Goal: Answer question/provide support

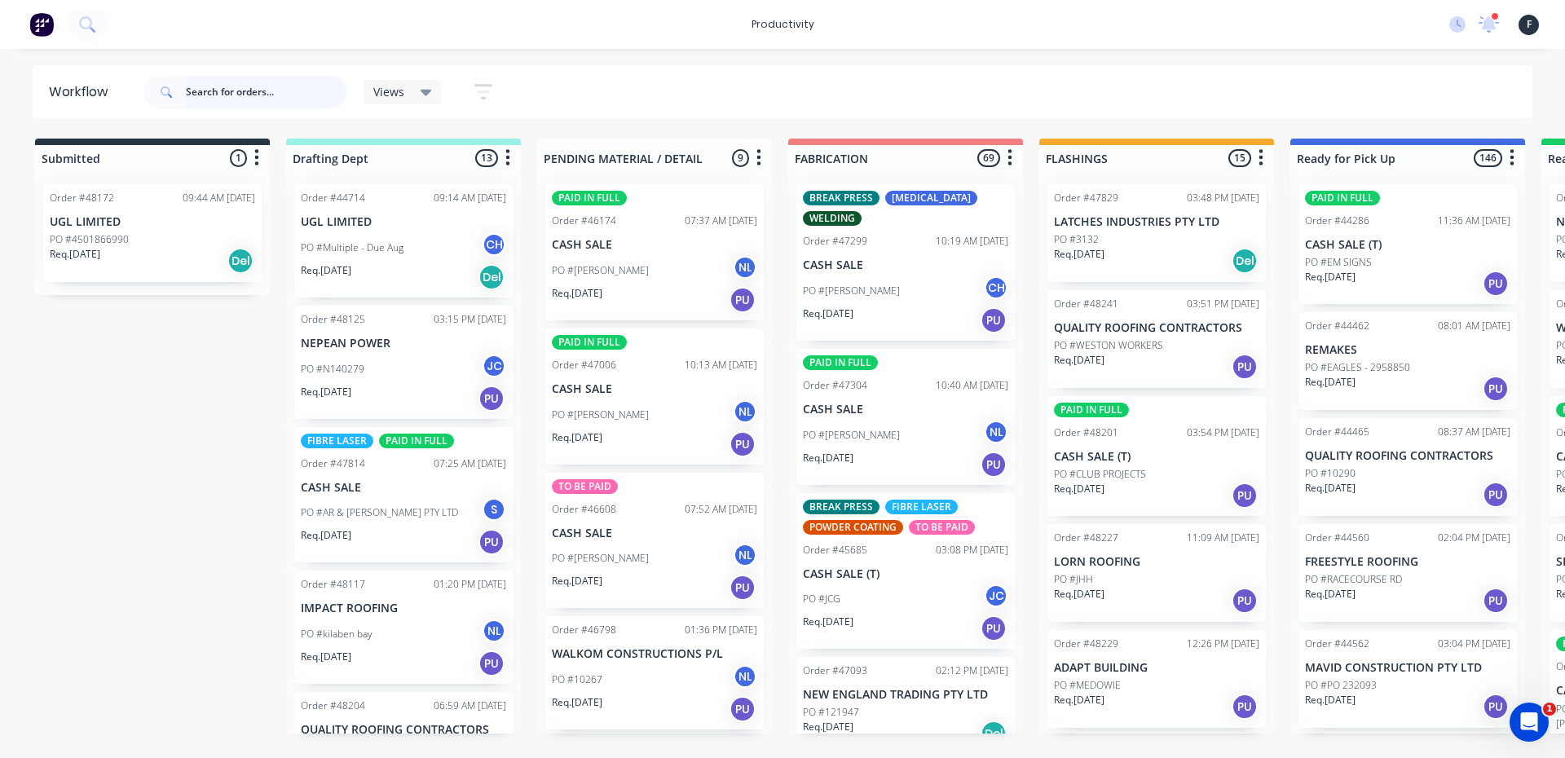
click at [267, 84] on input "text" at bounding box center [266, 92] width 161 height 33
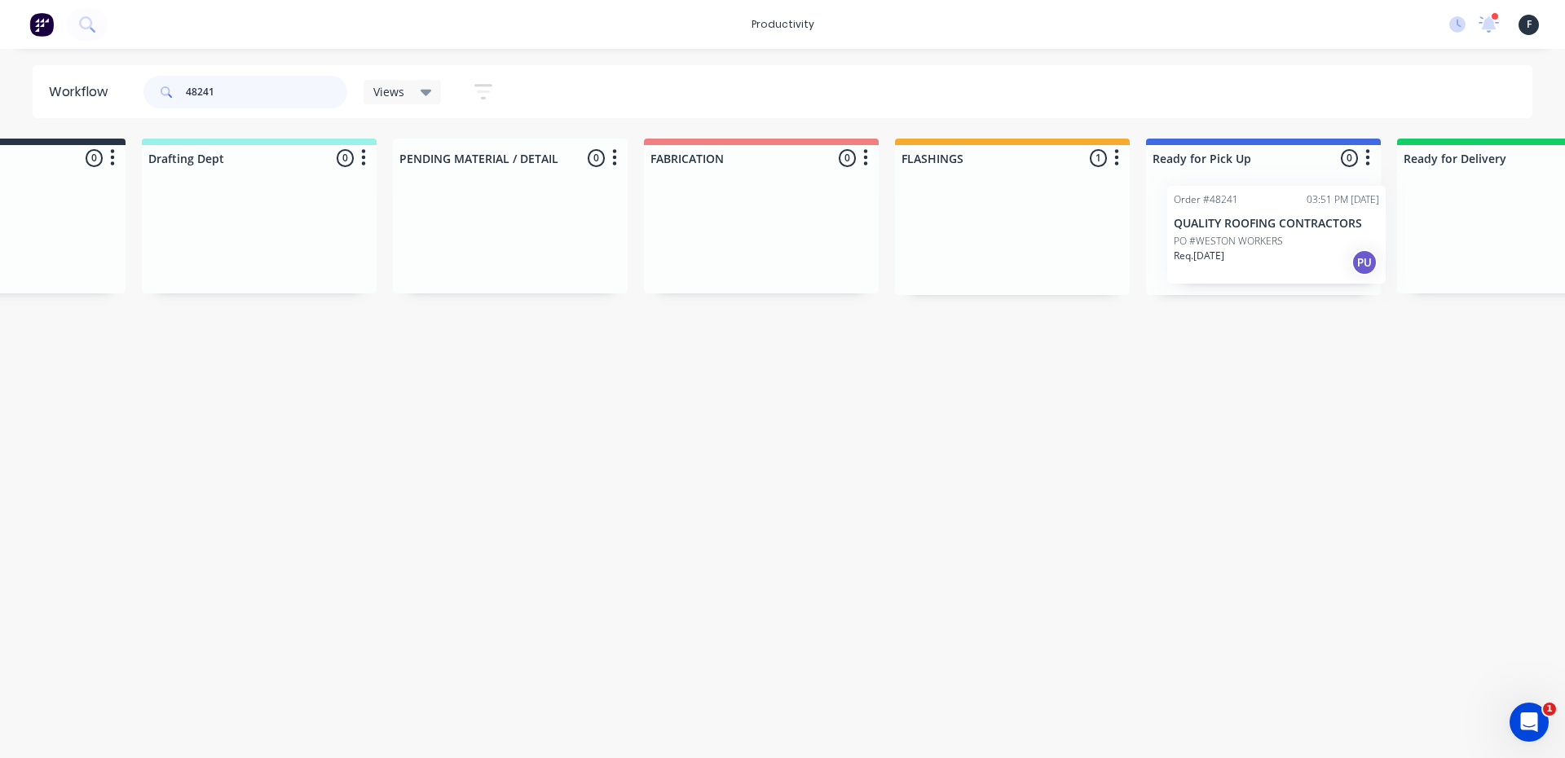
drag, startPoint x: 1188, startPoint y: 251, endPoint x: 1288, endPoint y: 253, distance: 100.3
click at [1288, 253] on div "Submitted 0 Sort By Created date Required date Order number Customer name Most …" at bounding box center [1202, 217] width 2719 height 157
type input "48241"
click at [1286, 249] on div "Req. [DATE] PU" at bounding box center [1256, 261] width 205 height 28
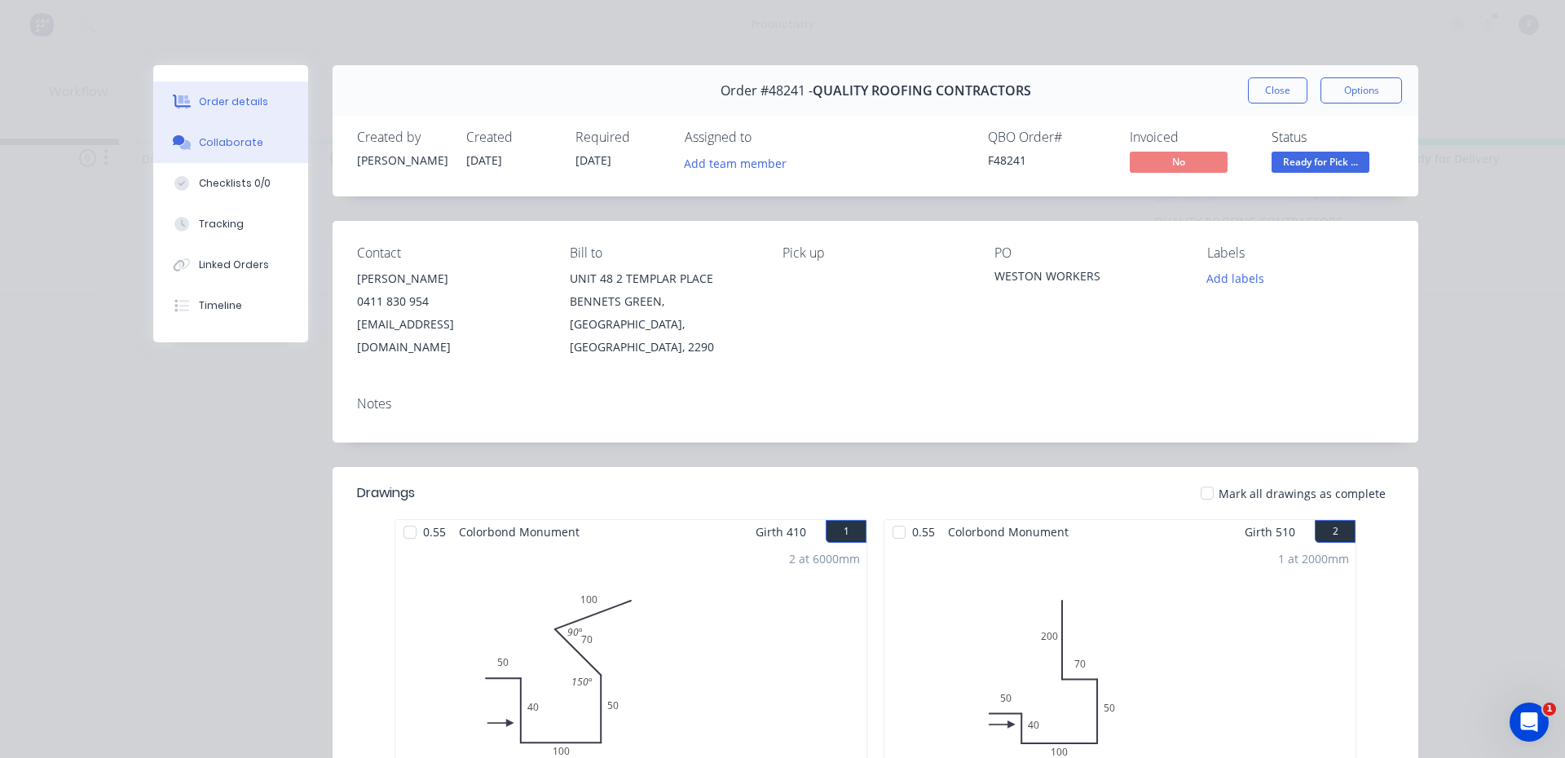
click at [252, 144] on button "Collaborate" at bounding box center [230, 142] width 155 height 41
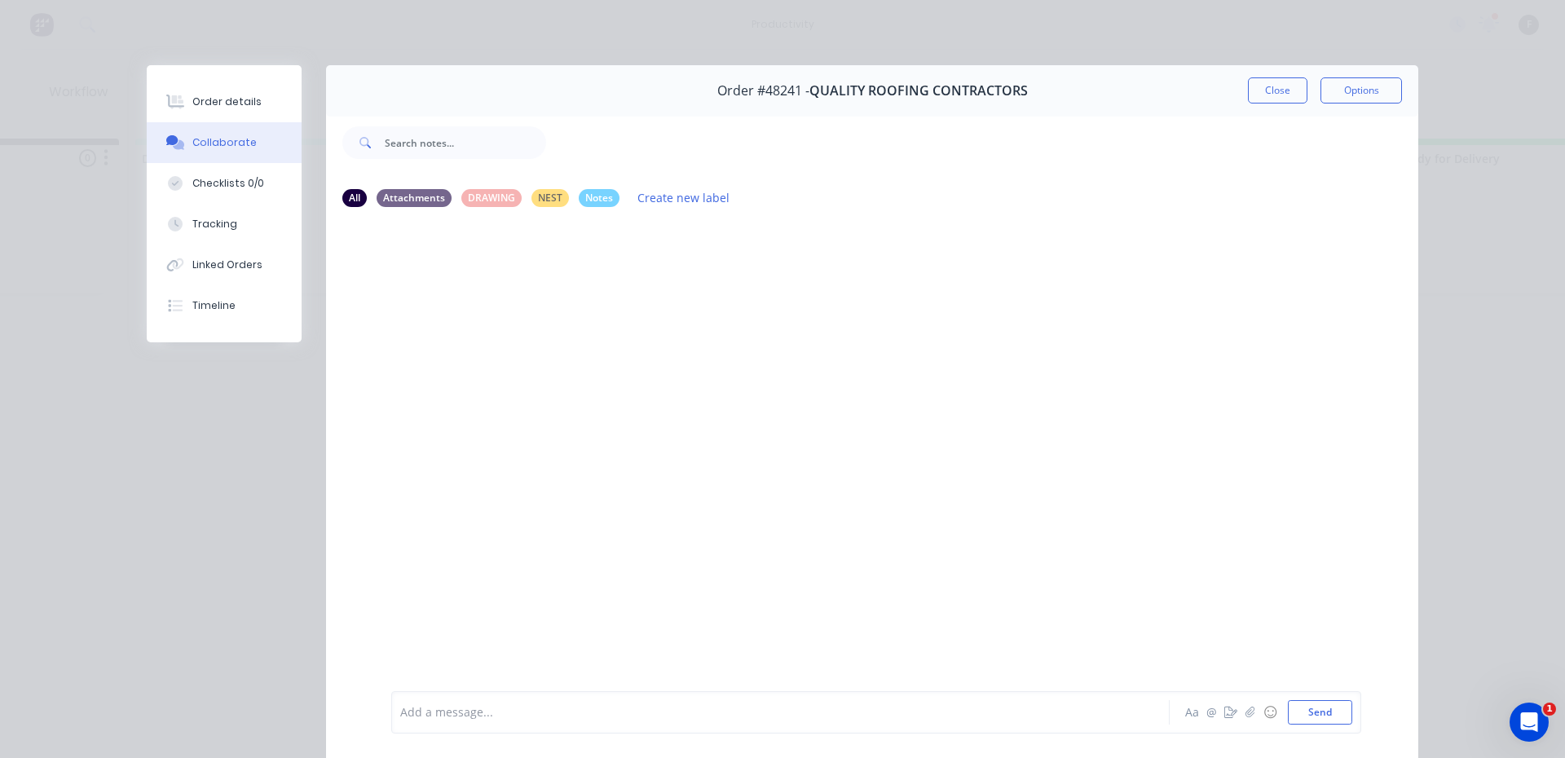
click at [638, 721] on div at bounding box center [757, 712] width 713 height 17
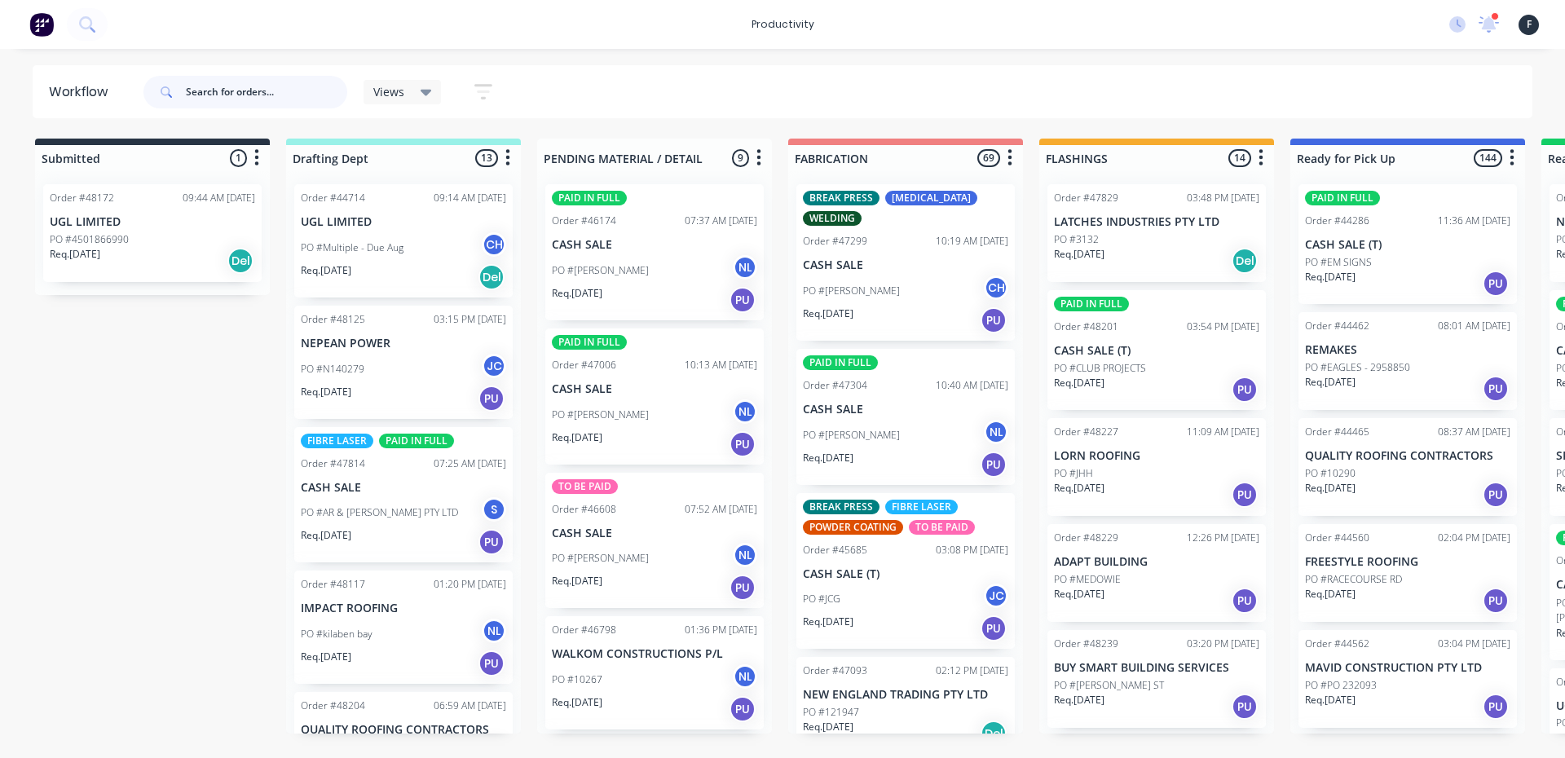
click at [259, 86] on input "text" at bounding box center [266, 92] width 161 height 33
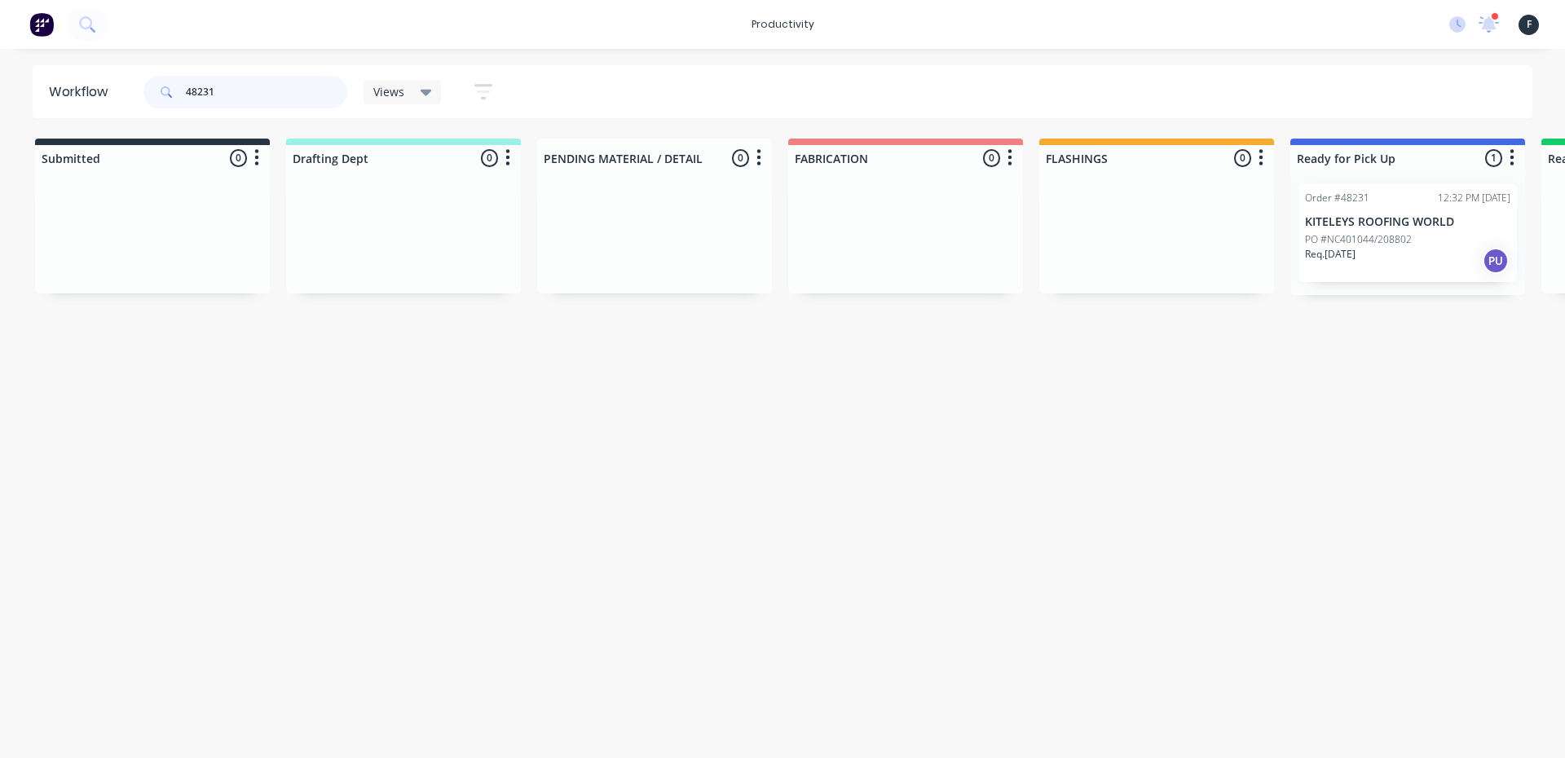
type input "48231"
click at [1443, 253] on div "Req. [DATE] PU" at bounding box center [1407, 261] width 205 height 28
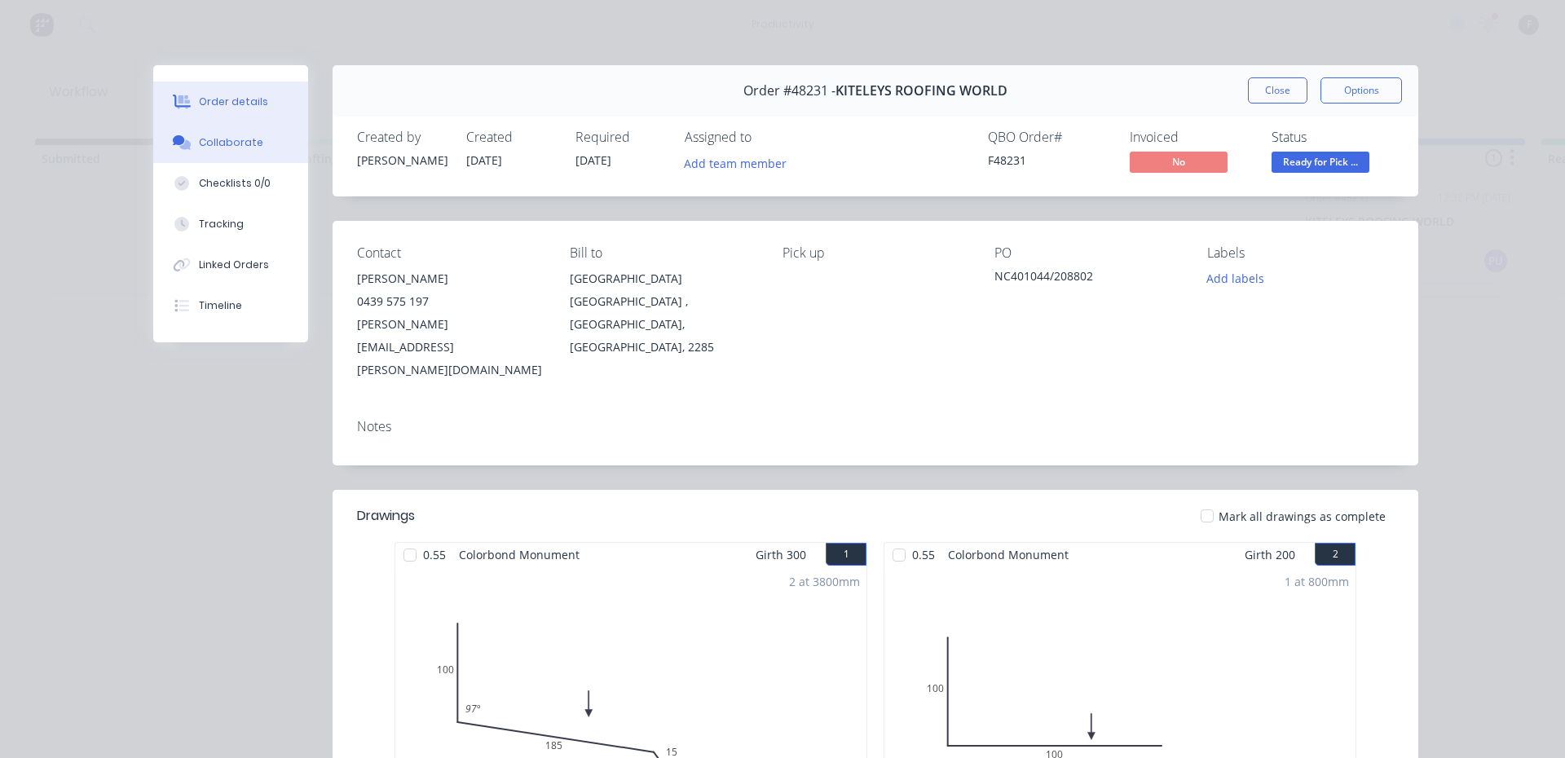
click at [217, 152] on button "Collaborate" at bounding box center [230, 142] width 155 height 41
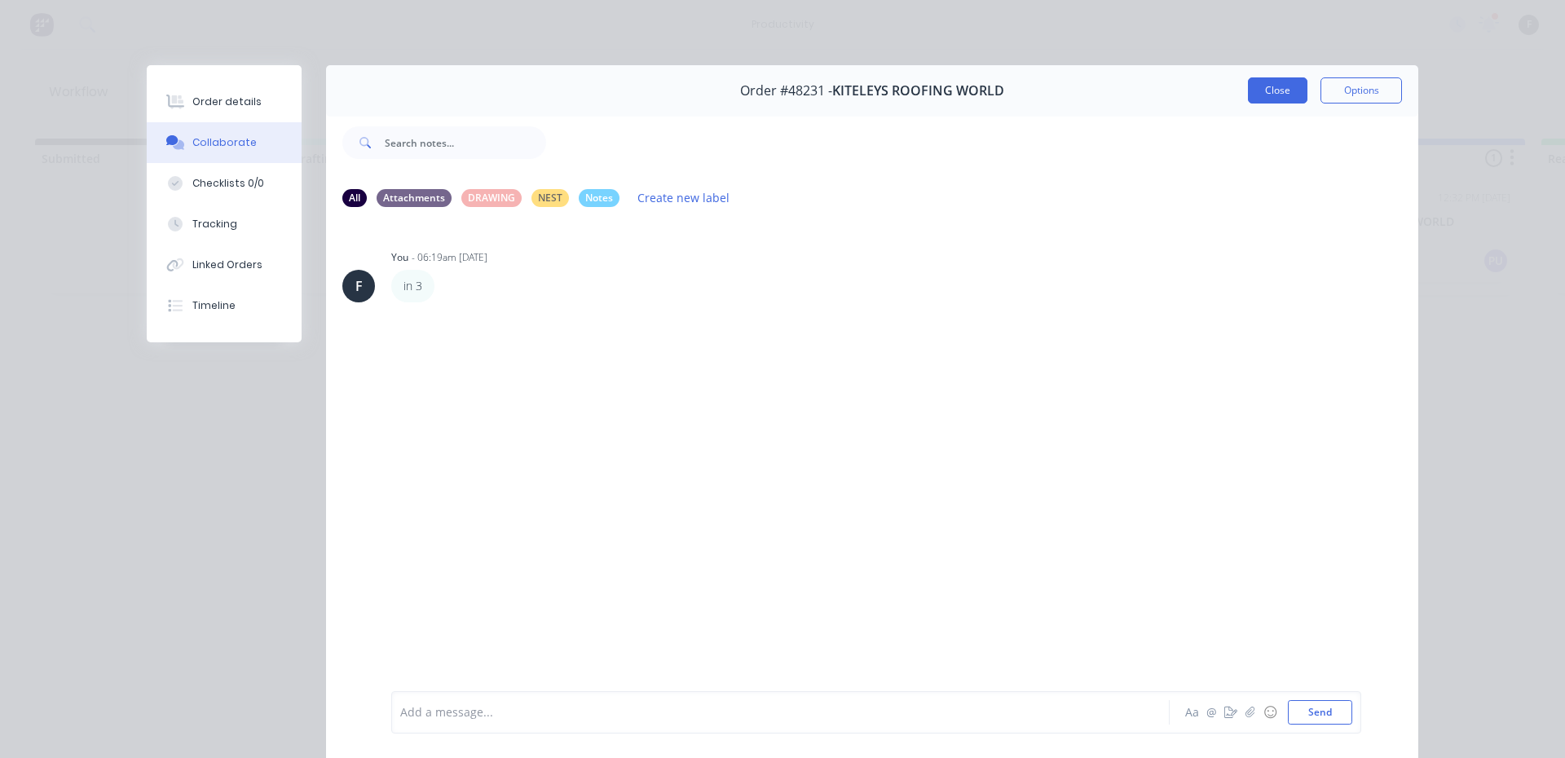
click at [1286, 96] on button "Close" at bounding box center [1278, 90] width 60 height 26
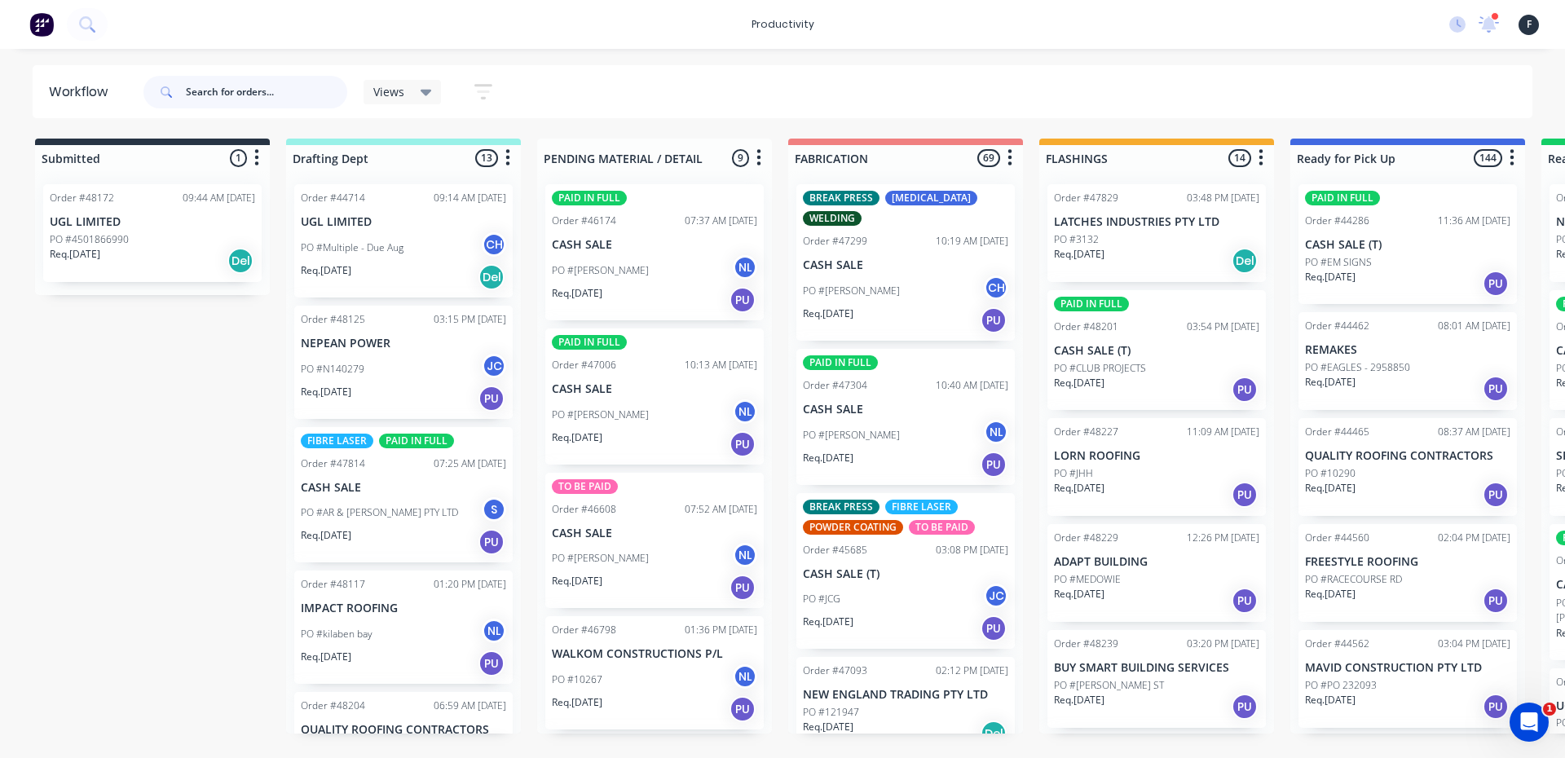
click at [228, 89] on input "text" at bounding box center [266, 92] width 161 height 33
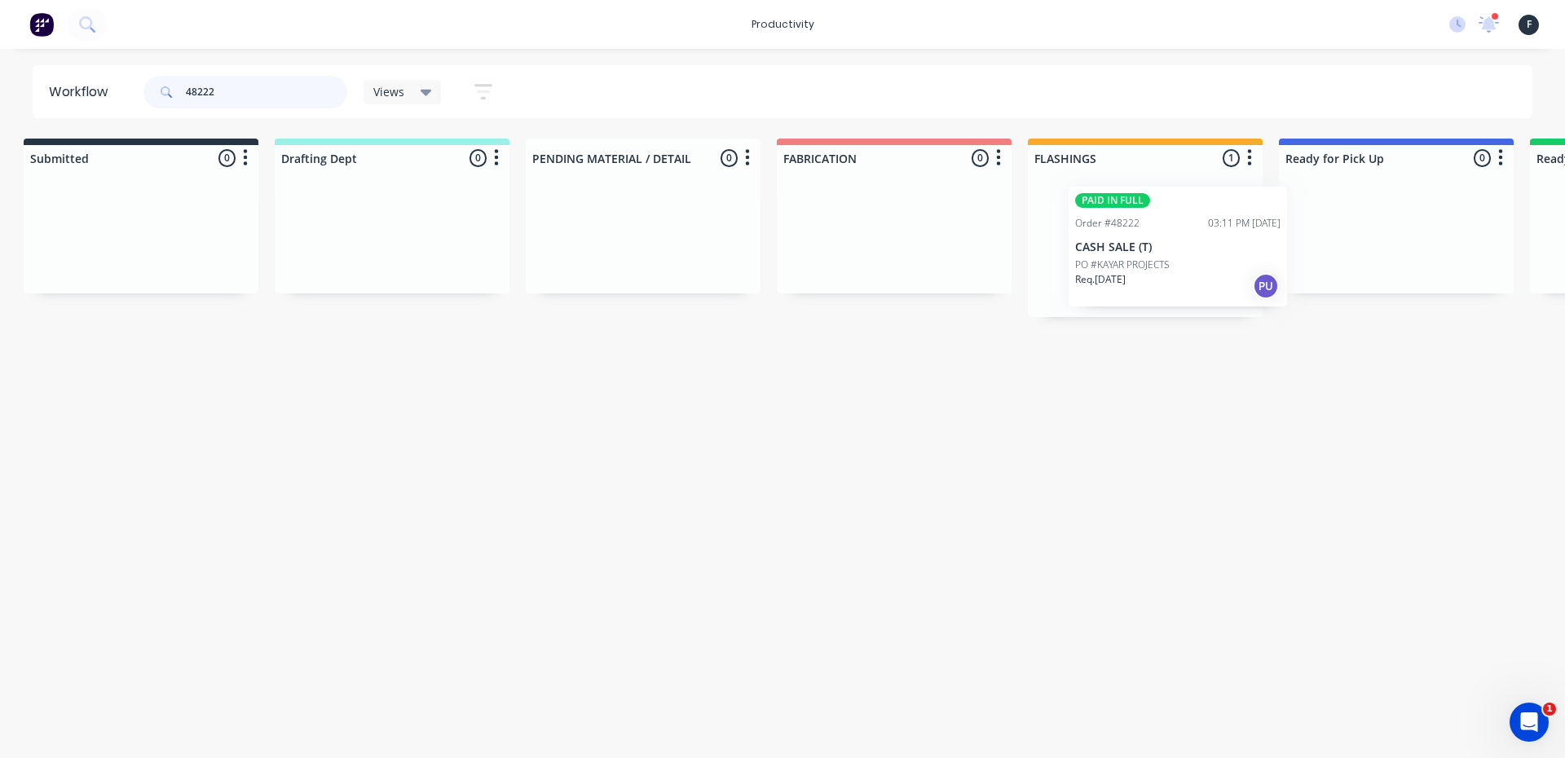
drag, startPoint x: 1158, startPoint y: 232, endPoint x: 1276, endPoint y: 235, distance: 117.4
click at [1275, 235] on div "Submitted 0 Sort By Created date Required date Order number Customer name Most …" at bounding box center [1335, 228] width 2719 height 179
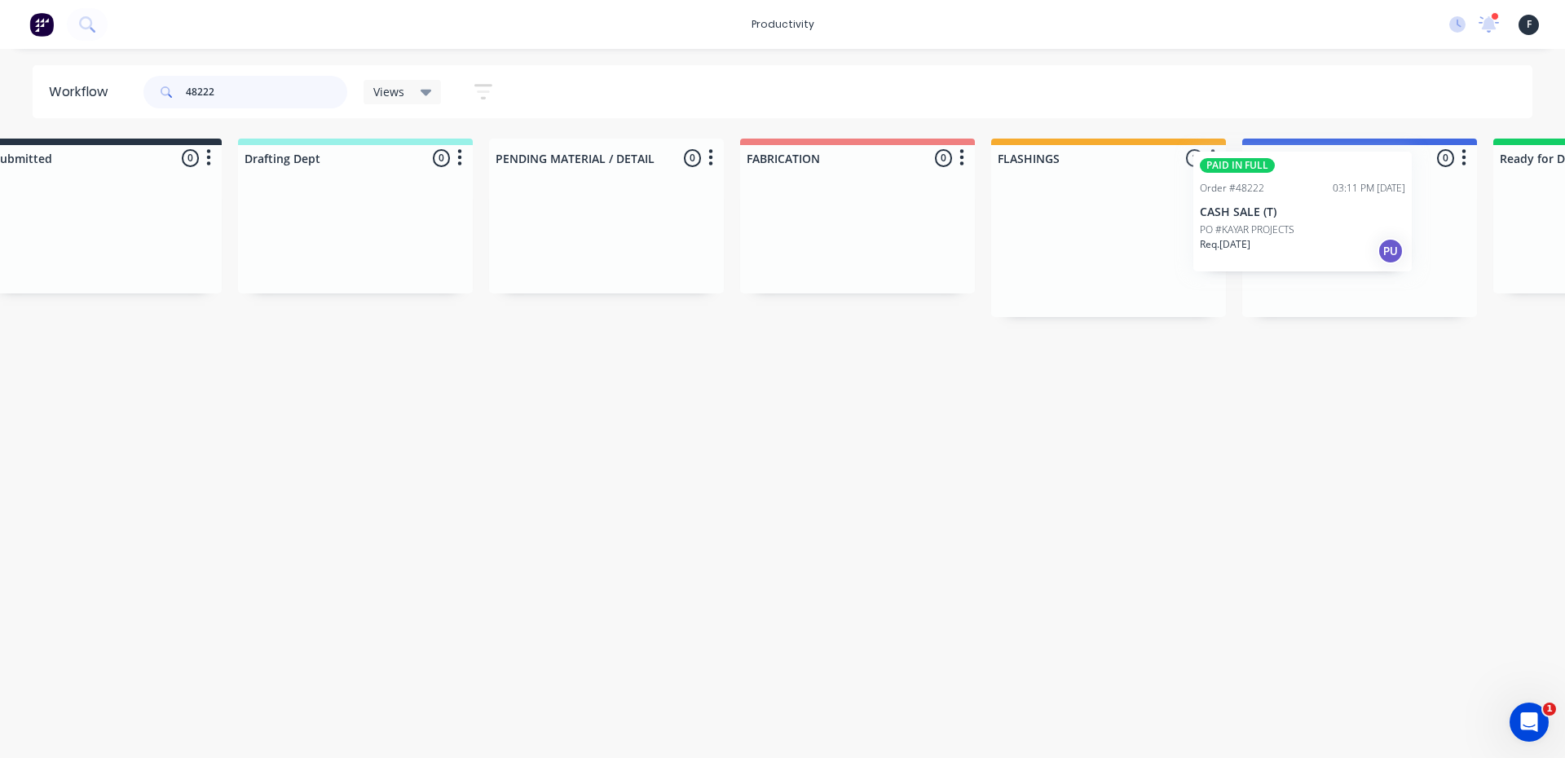
drag, startPoint x: 1060, startPoint y: 273, endPoint x: 1248, endPoint y: 239, distance: 191.4
click at [1248, 239] on div "Submitted 0 Sort By Created date Required date Order number Customer name Most …" at bounding box center [1299, 228] width 2719 height 179
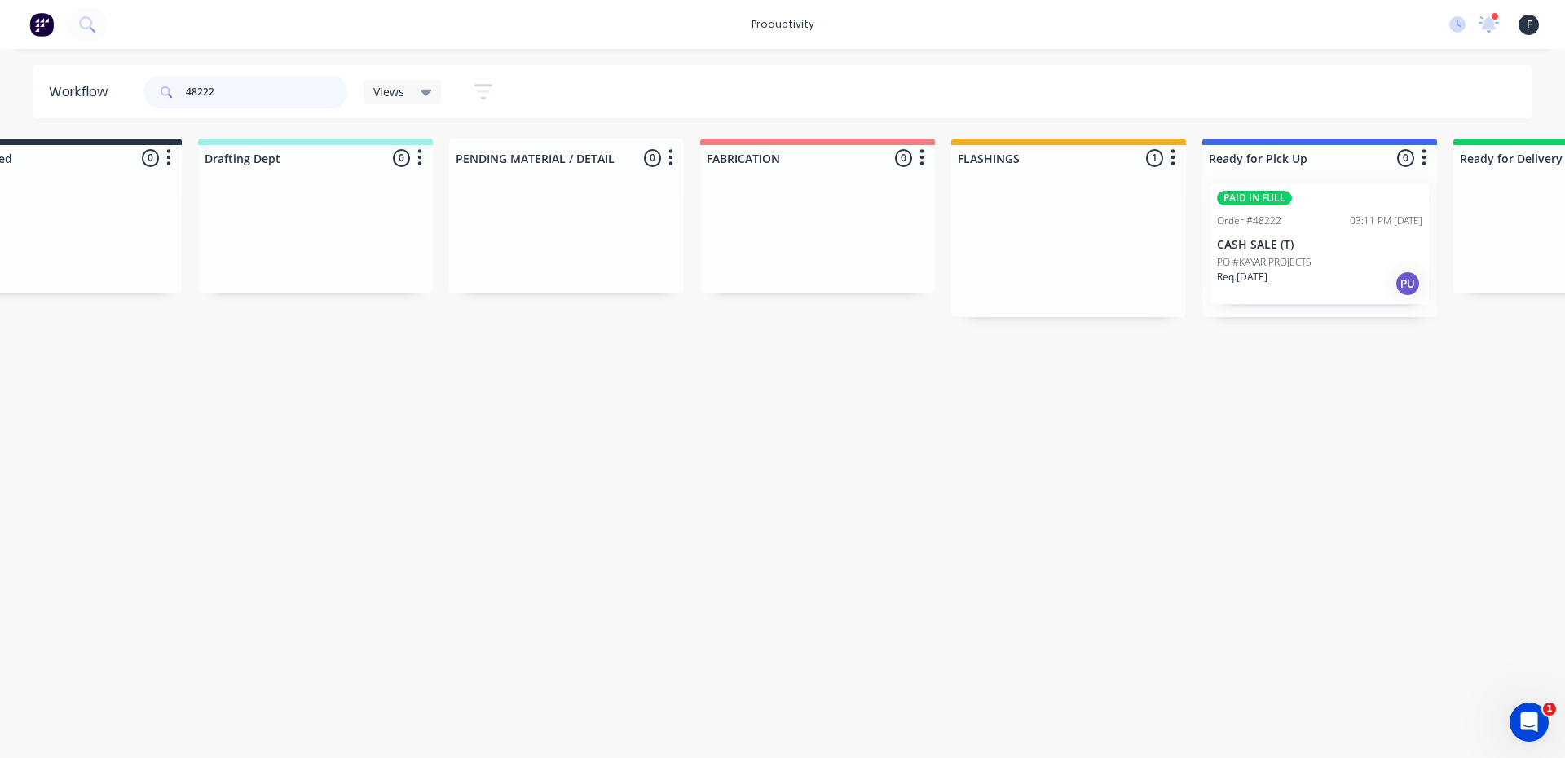
type input "48222"
click at [1244, 240] on div at bounding box center [1319, 244] width 235 height 146
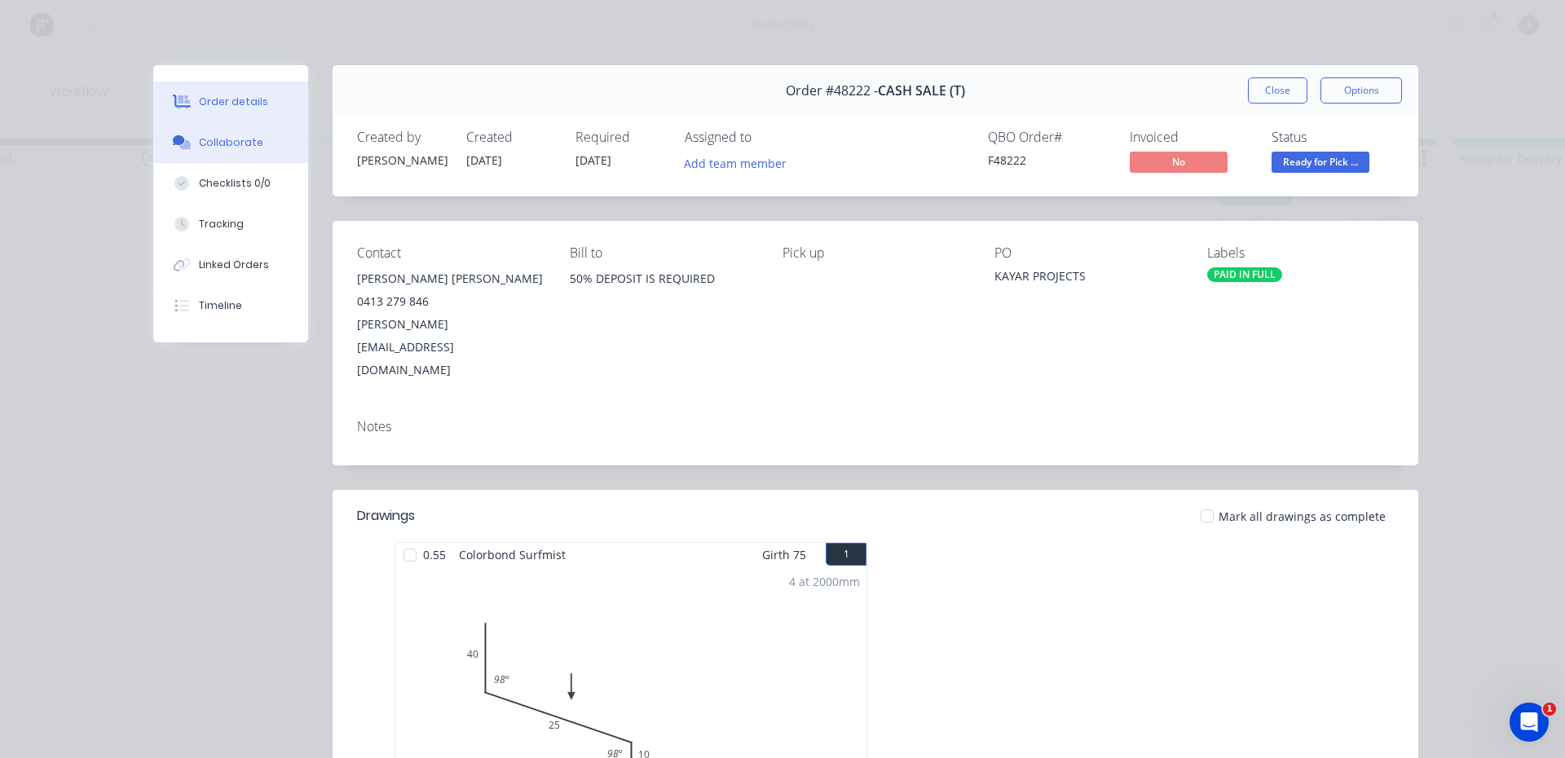
click at [228, 143] on div "Collaborate" at bounding box center [231, 142] width 64 height 15
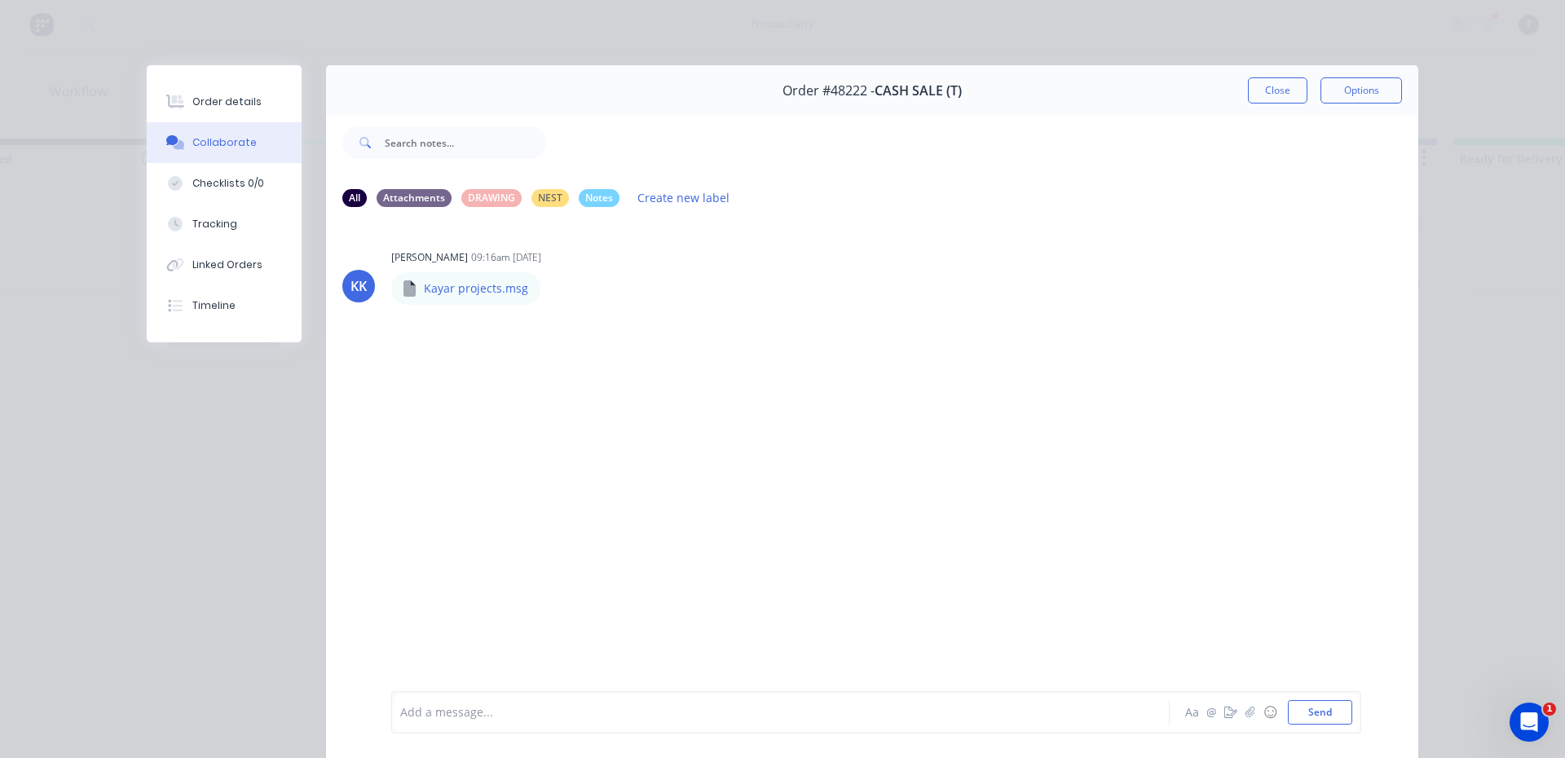
click at [732, 710] on div at bounding box center [757, 712] width 713 height 17
click at [1000, 717] on div at bounding box center [757, 712] width 713 height 17
click at [705, 705] on div at bounding box center [757, 712] width 713 height 17
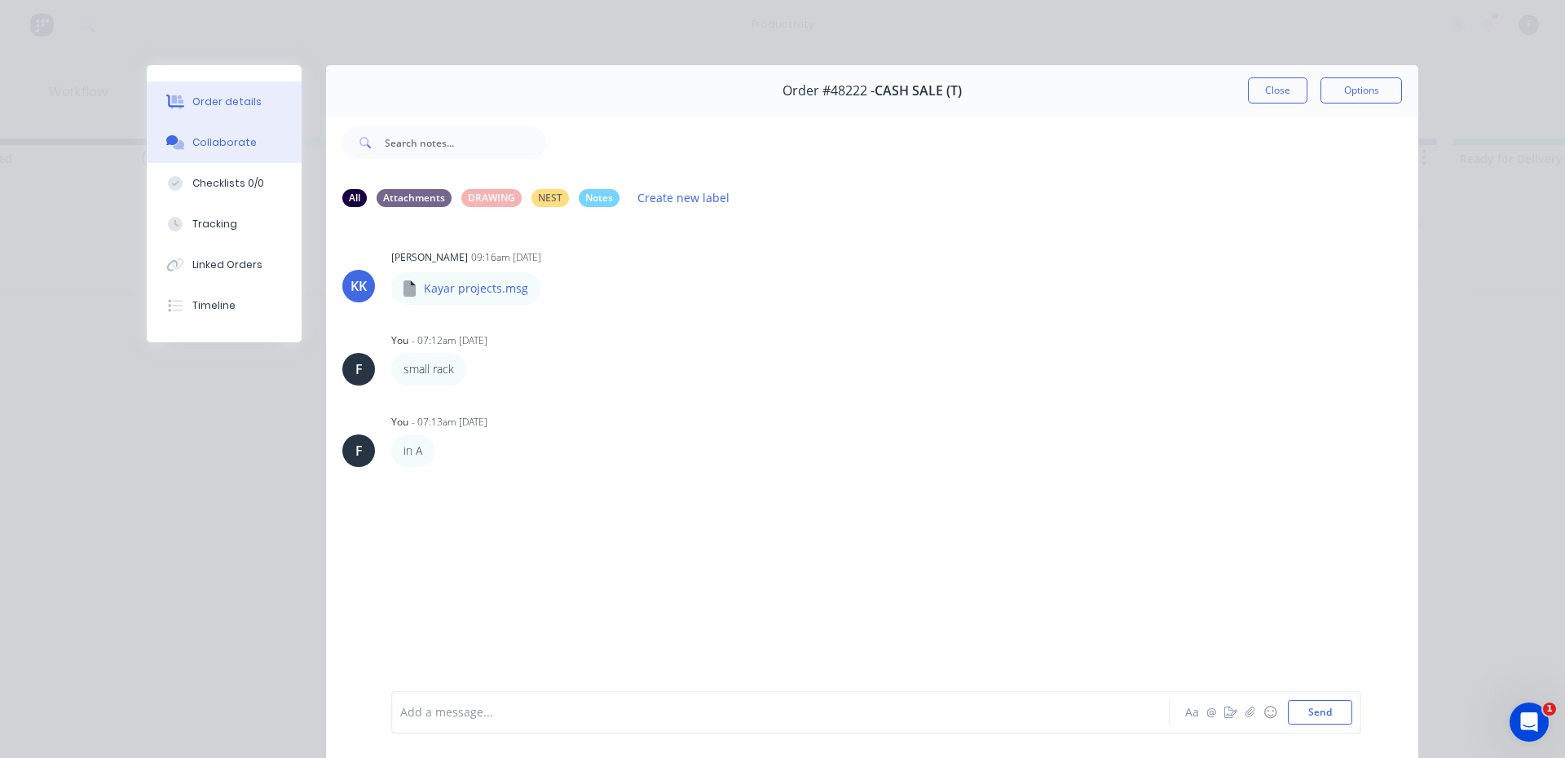
click at [273, 105] on button "Order details" at bounding box center [224, 102] width 155 height 41
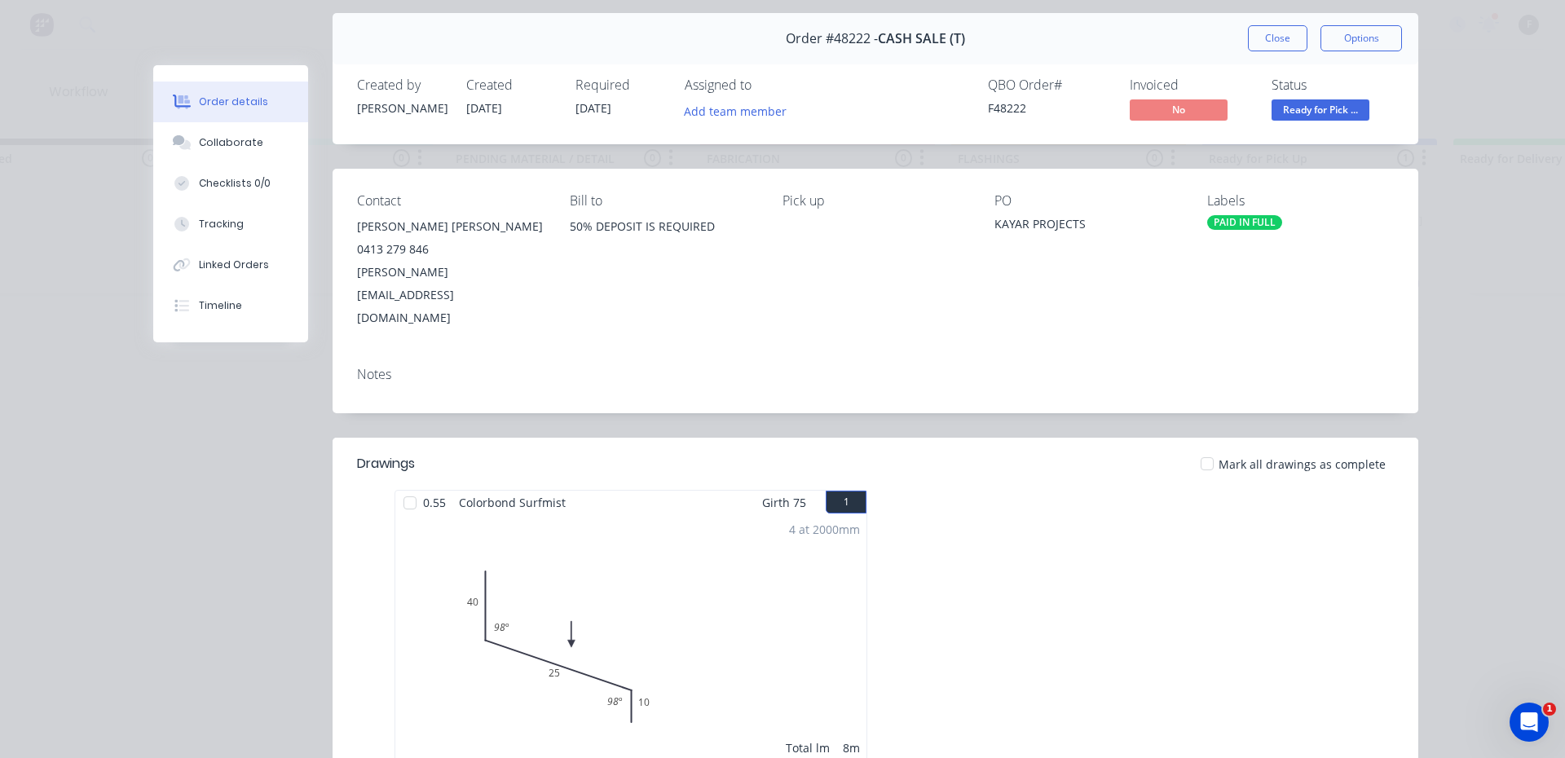
scroll to position [0, 0]
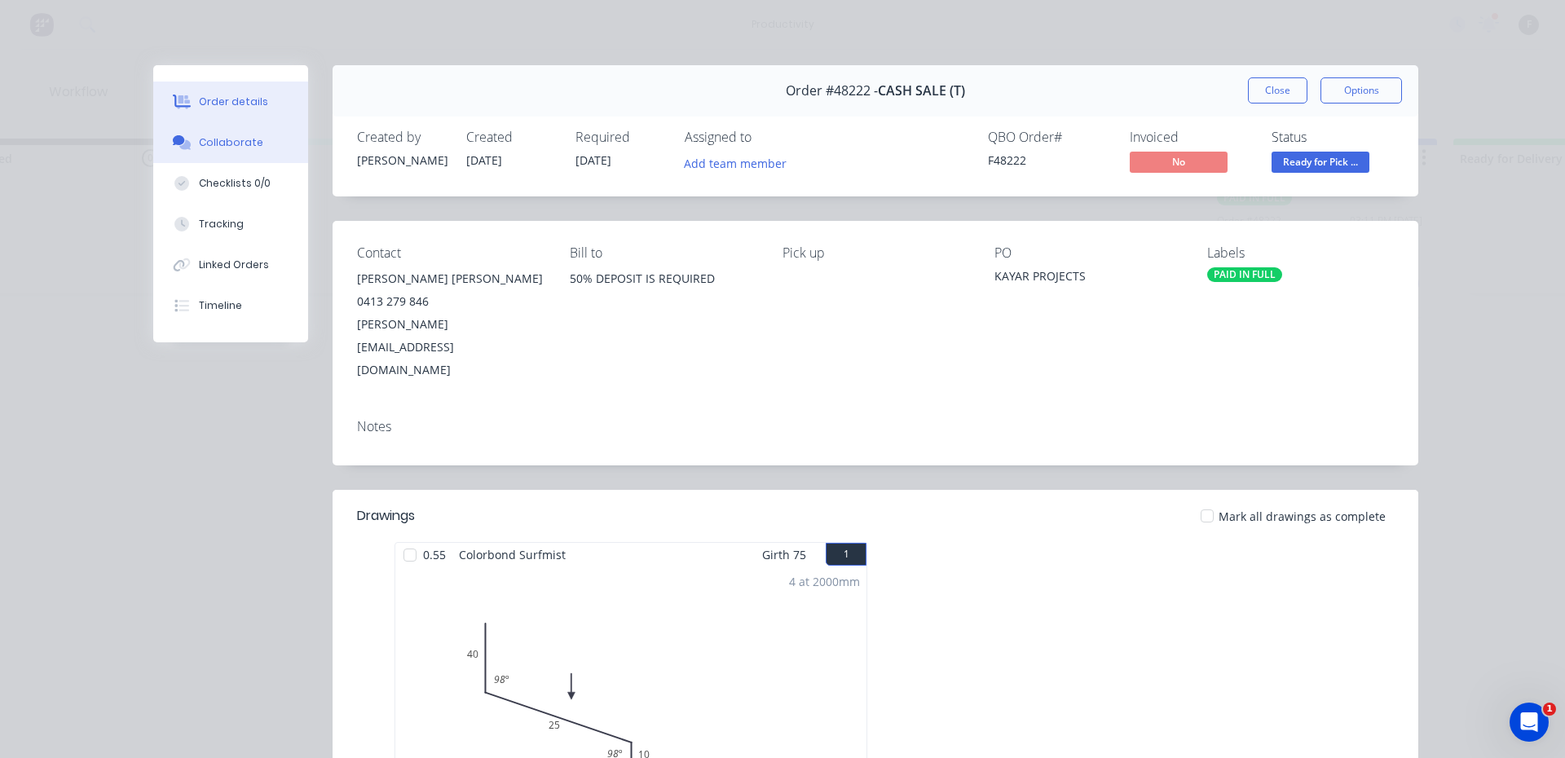
click at [212, 134] on button "Collaborate" at bounding box center [230, 142] width 155 height 41
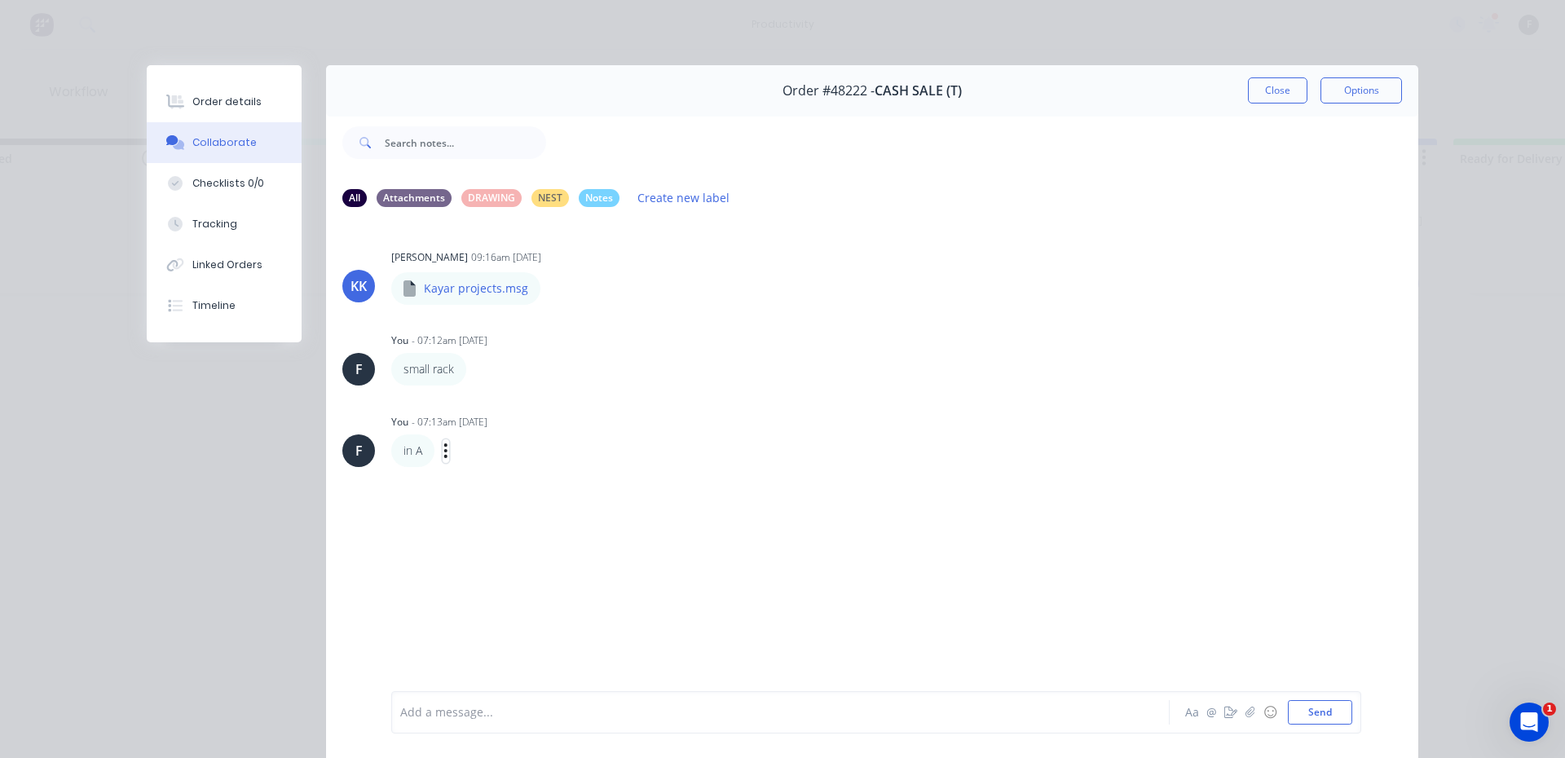
click at [443, 443] on icon "button" at bounding box center [445, 451] width 5 height 19
click at [492, 496] on button "Delete" at bounding box center [505, 507] width 103 height 27
click at [1269, 99] on button "Close" at bounding box center [1278, 90] width 60 height 26
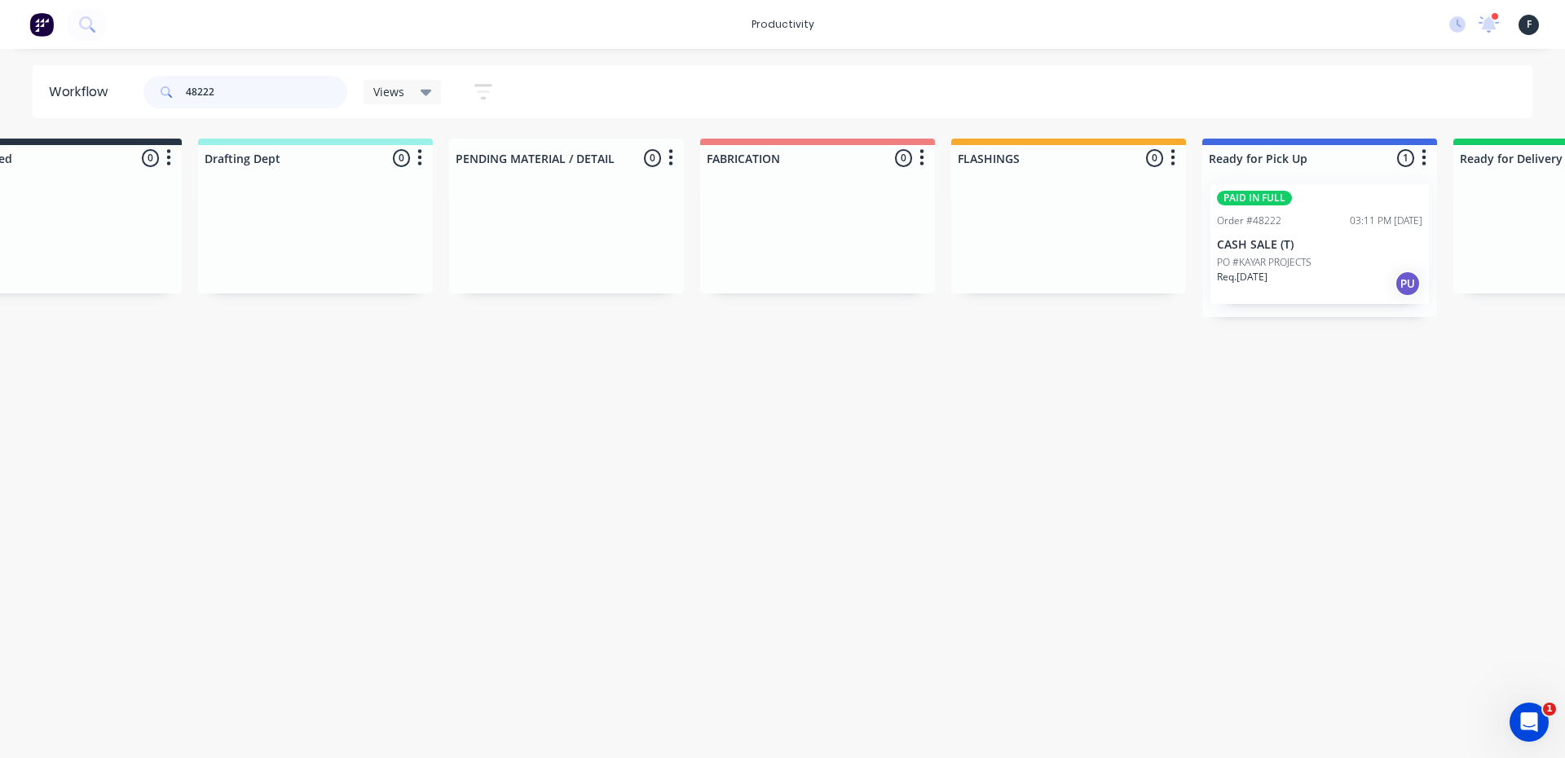
click at [254, 90] on input "48222" at bounding box center [266, 92] width 161 height 33
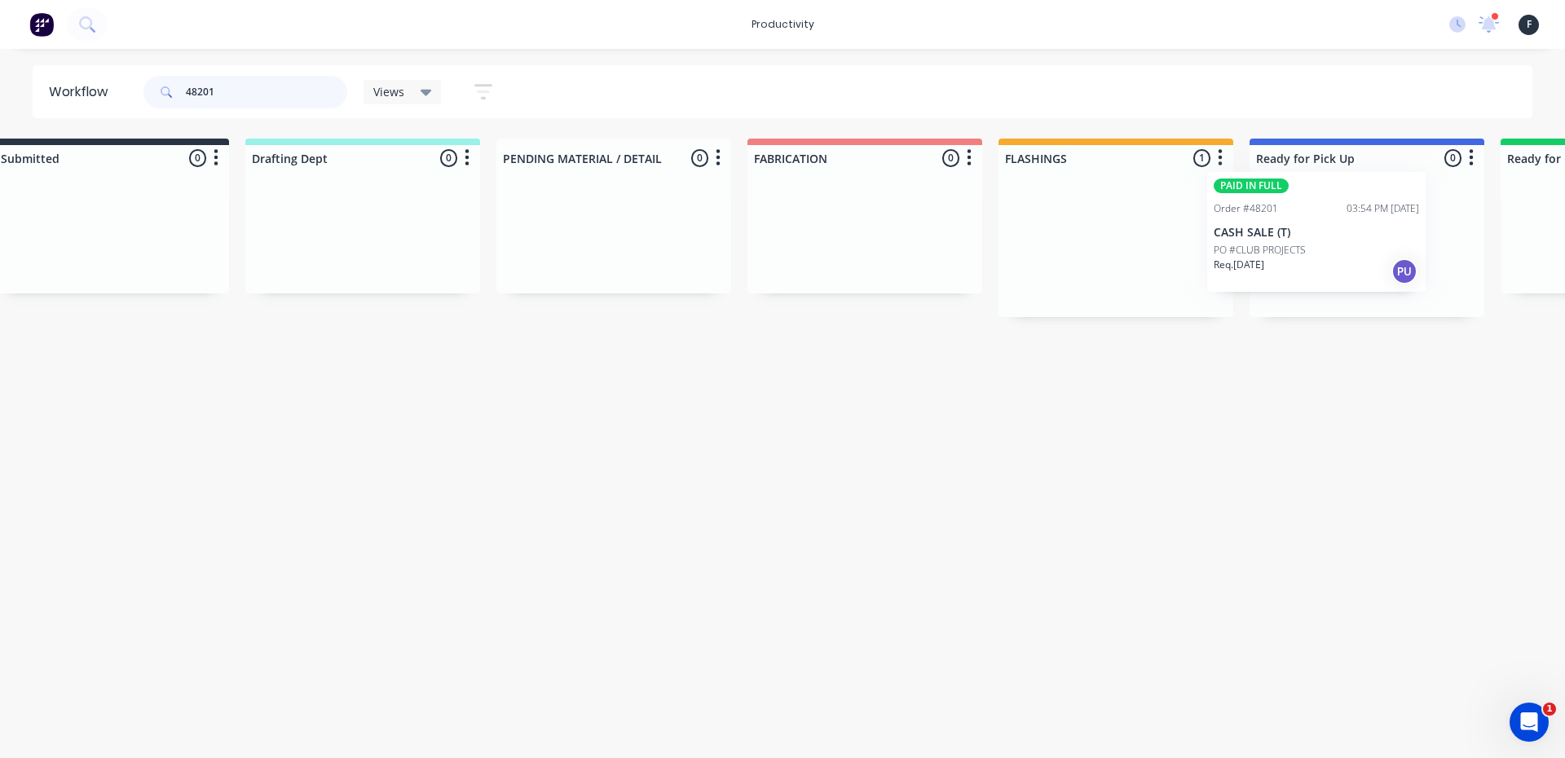
drag, startPoint x: 1153, startPoint y: 278, endPoint x: 1321, endPoint y: 263, distance: 169.4
click at [1321, 263] on div "Submitted 0 Sort By Created date Required date Order number Customer name Most …" at bounding box center [1306, 228] width 2719 height 179
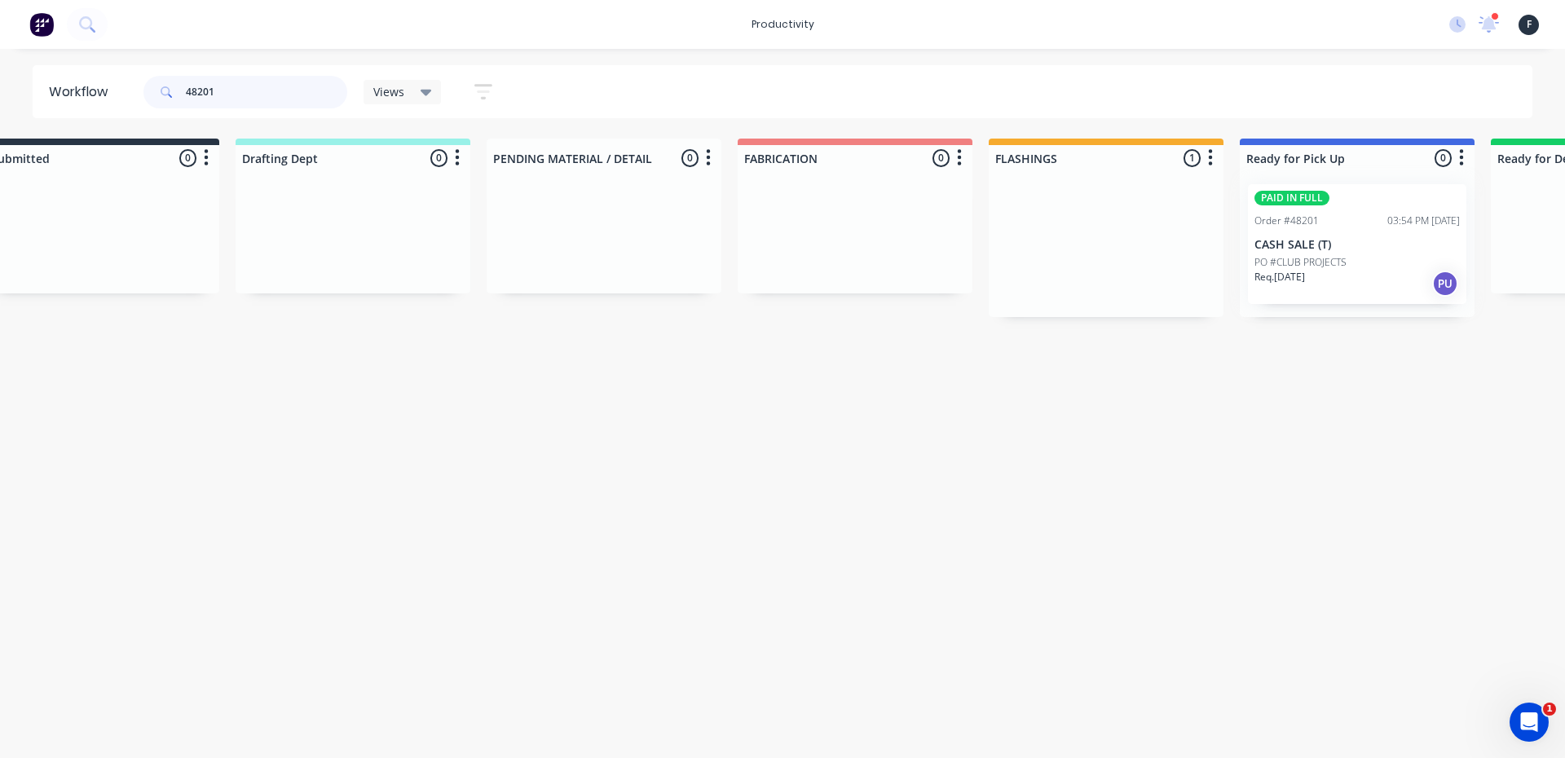
type input "48201"
click at [1321, 263] on div at bounding box center [1357, 244] width 235 height 146
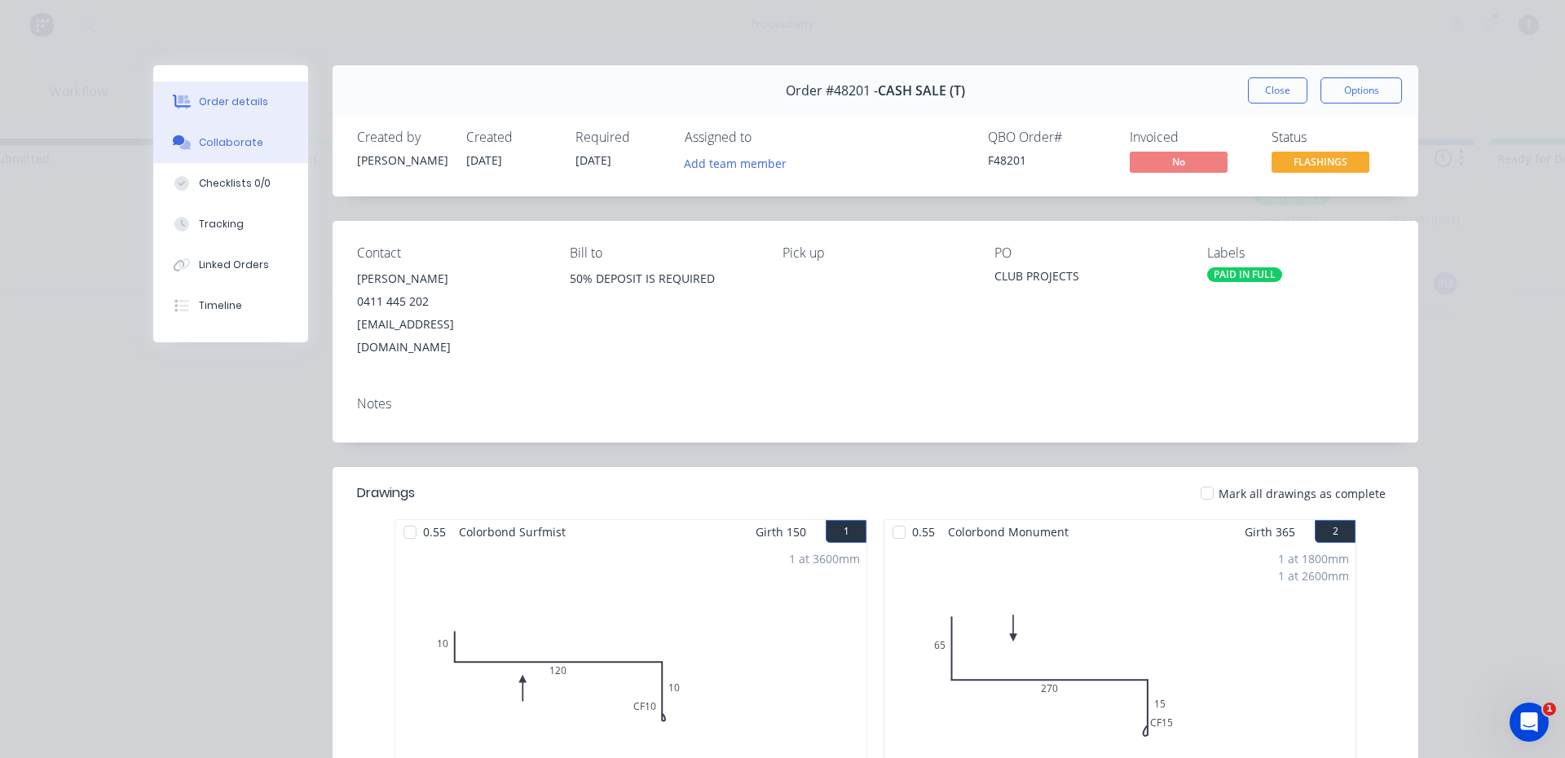
click at [221, 144] on div "Collaborate" at bounding box center [231, 142] width 64 height 15
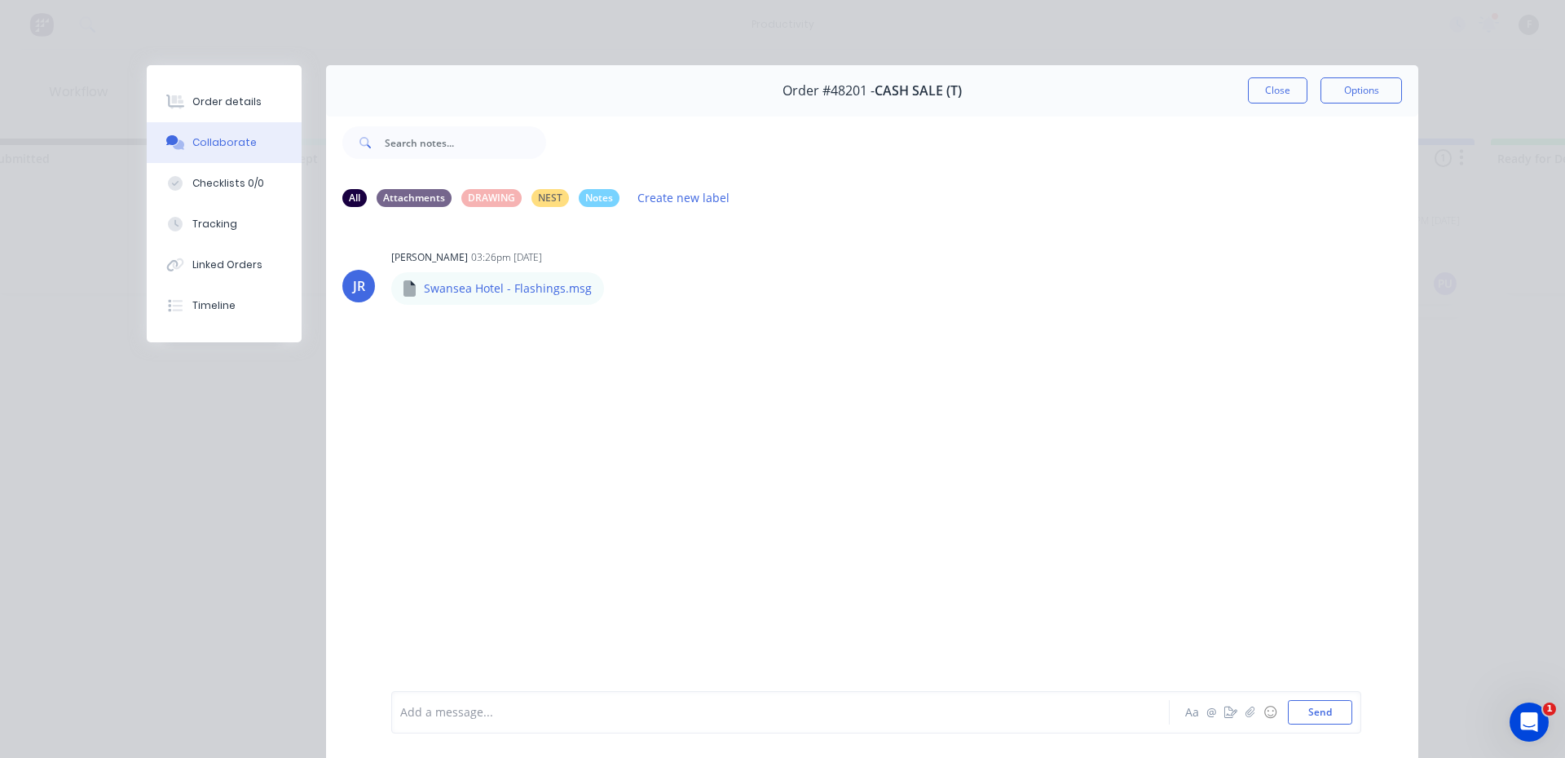
click at [651, 707] on div at bounding box center [757, 712] width 713 height 17
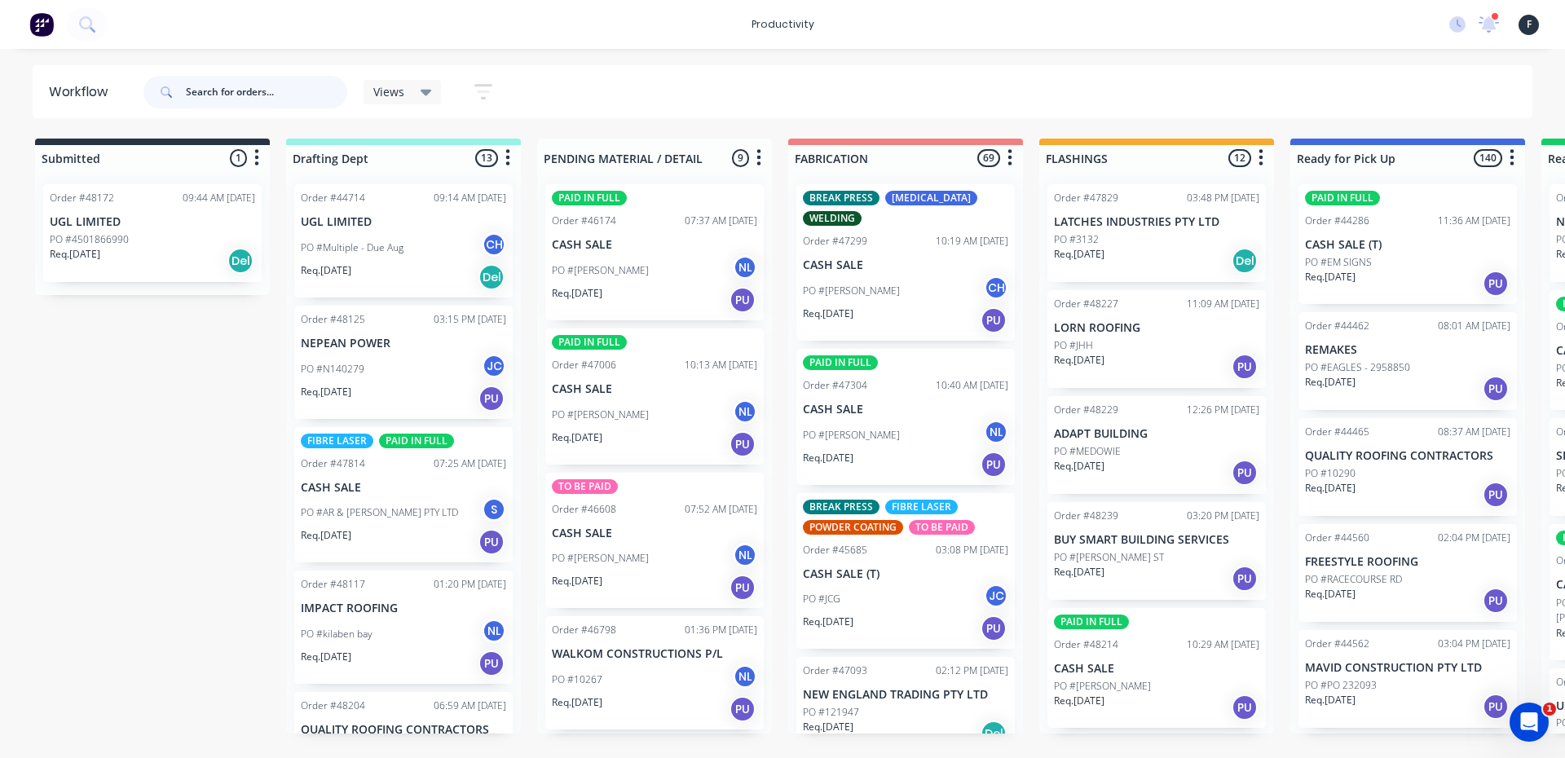
click at [207, 90] on input "text" at bounding box center [266, 92] width 161 height 33
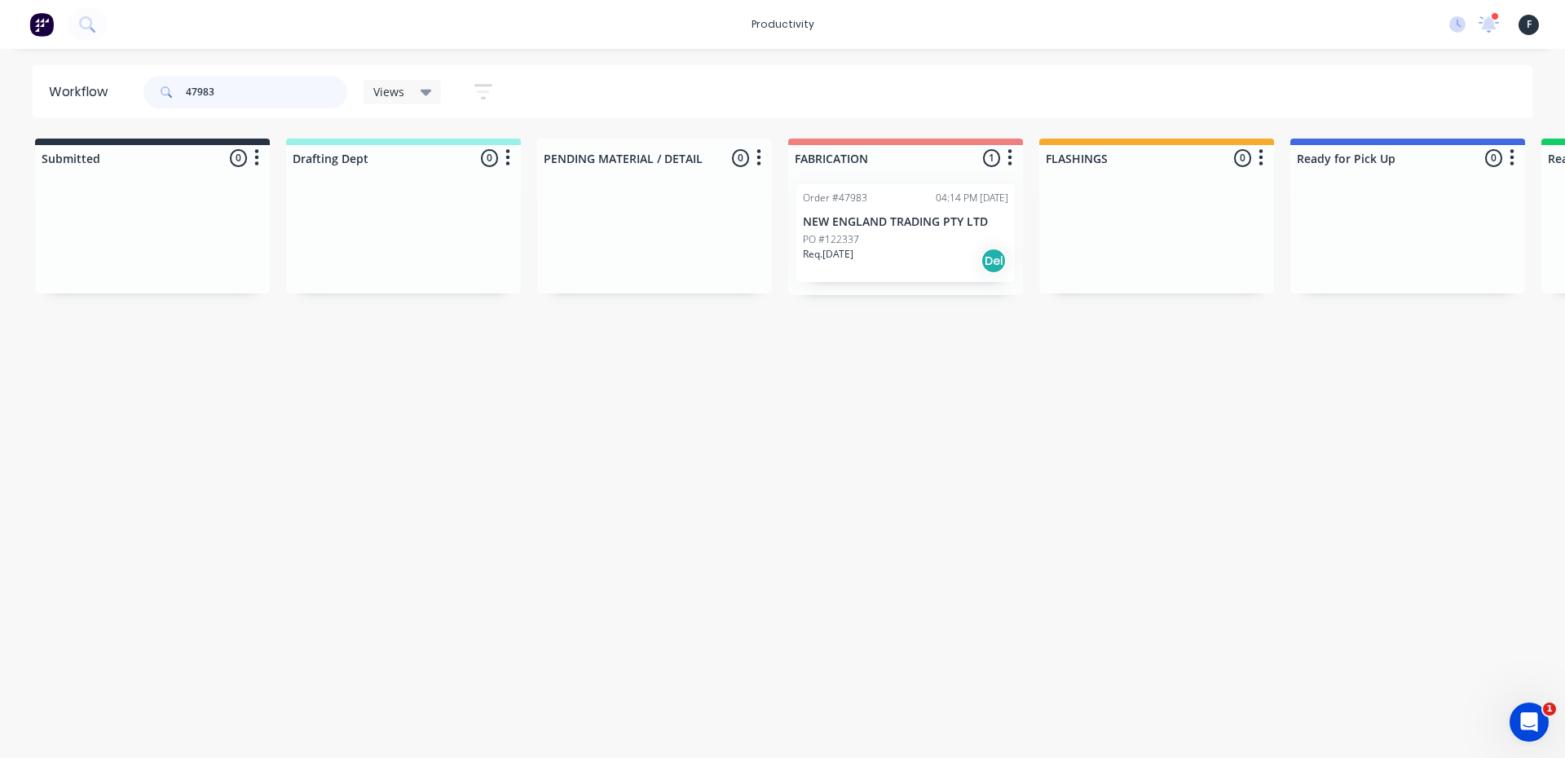
type input "47983"
click at [927, 255] on div "Req. 27/10/25 Del" at bounding box center [905, 261] width 205 height 28
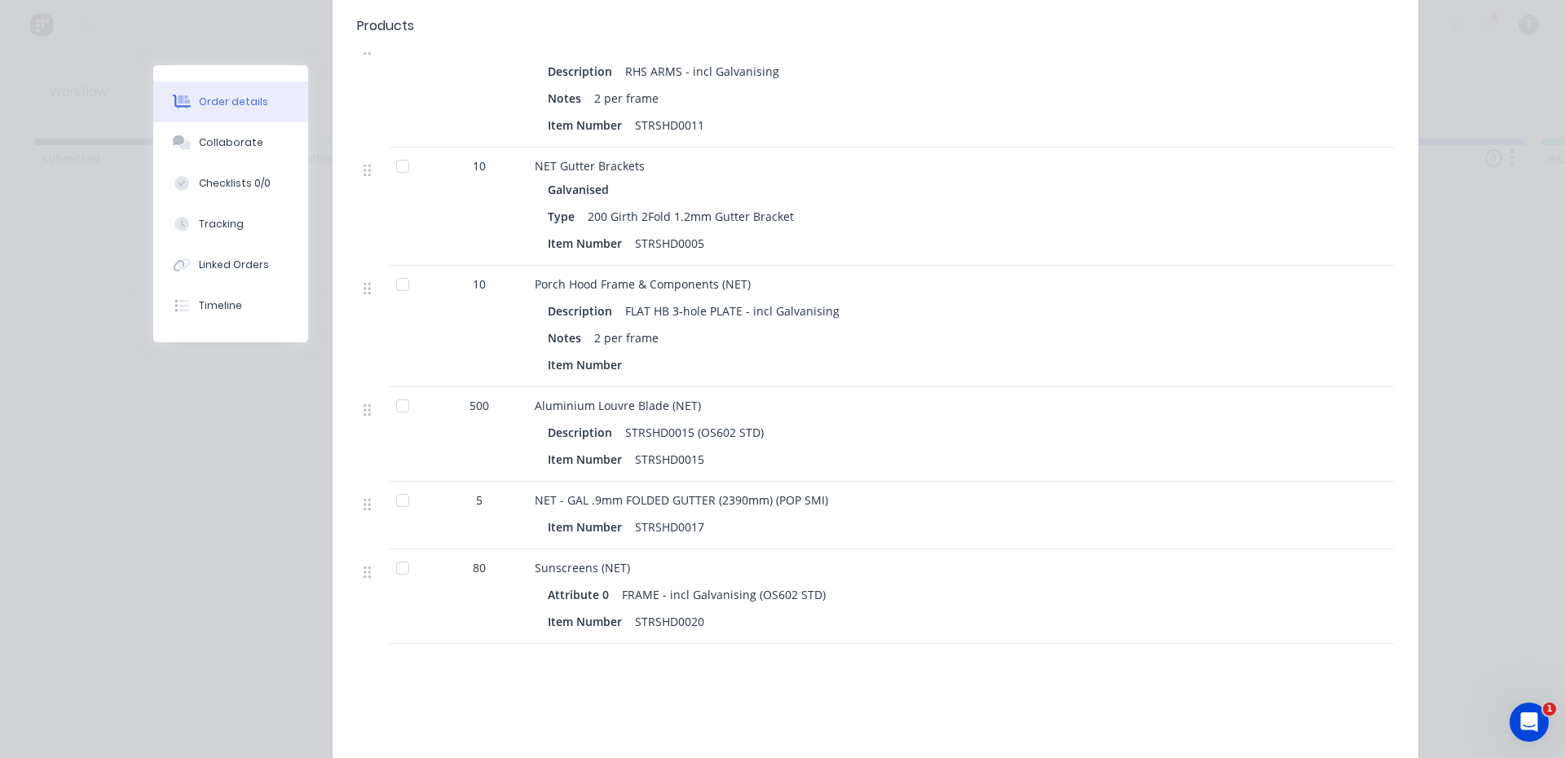
scroll to position [896, 0]
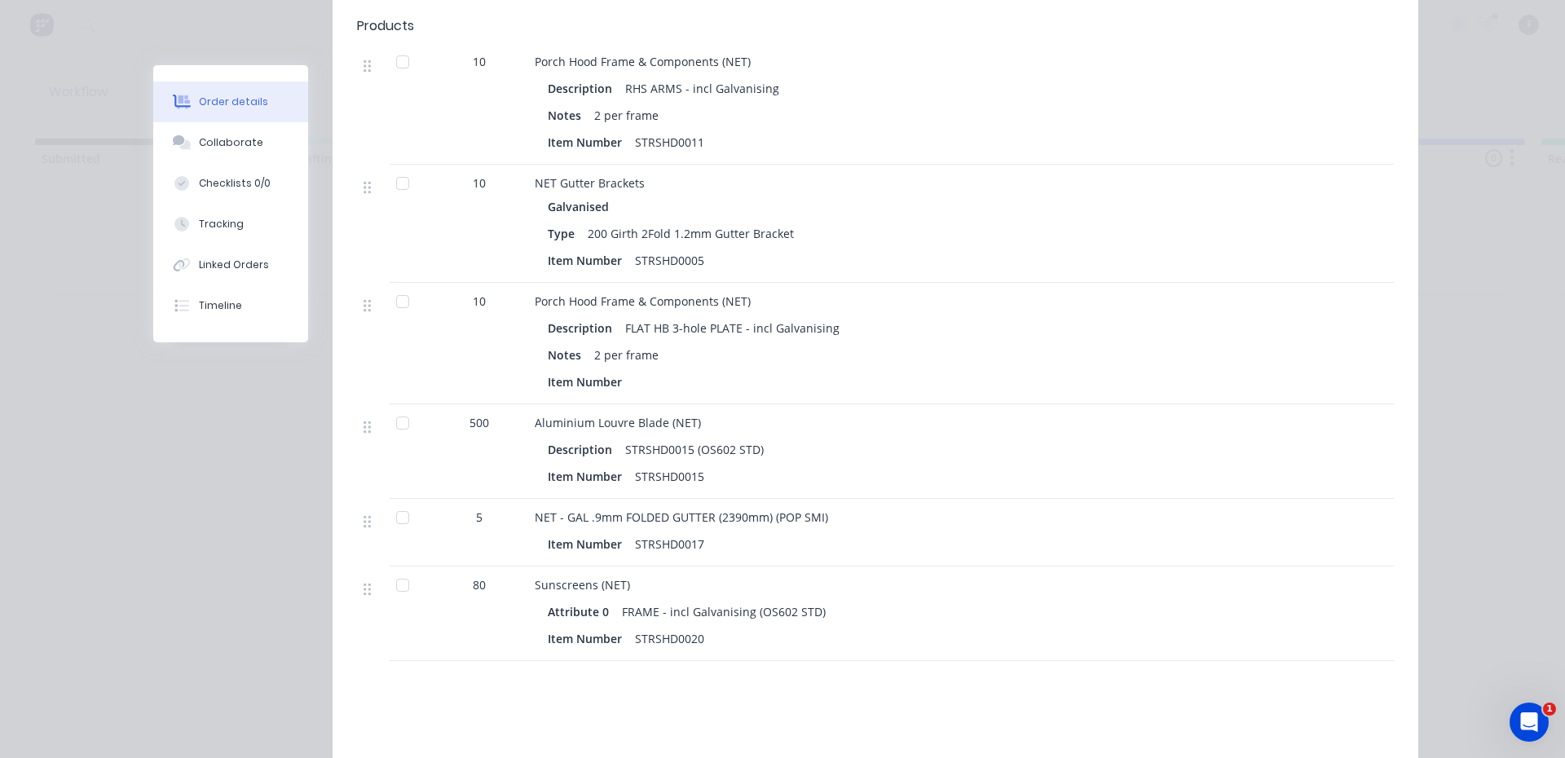
click at [399, 501] on div at bounding box center [402, 517] width 33 height 33
click at [395, 167] on div at bounding box center [402, 183] width 33 height 33
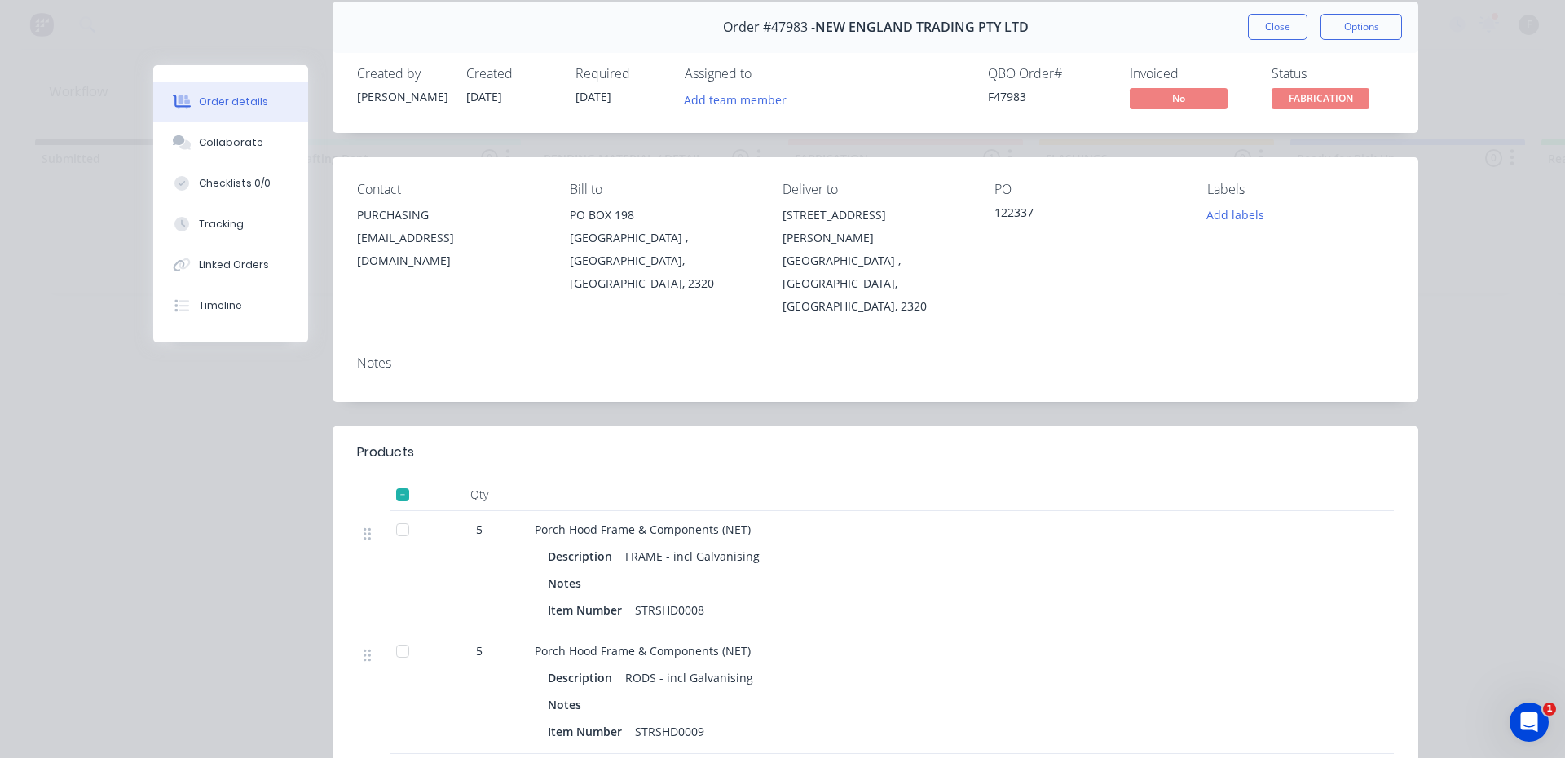
scroll to position [0, 0]
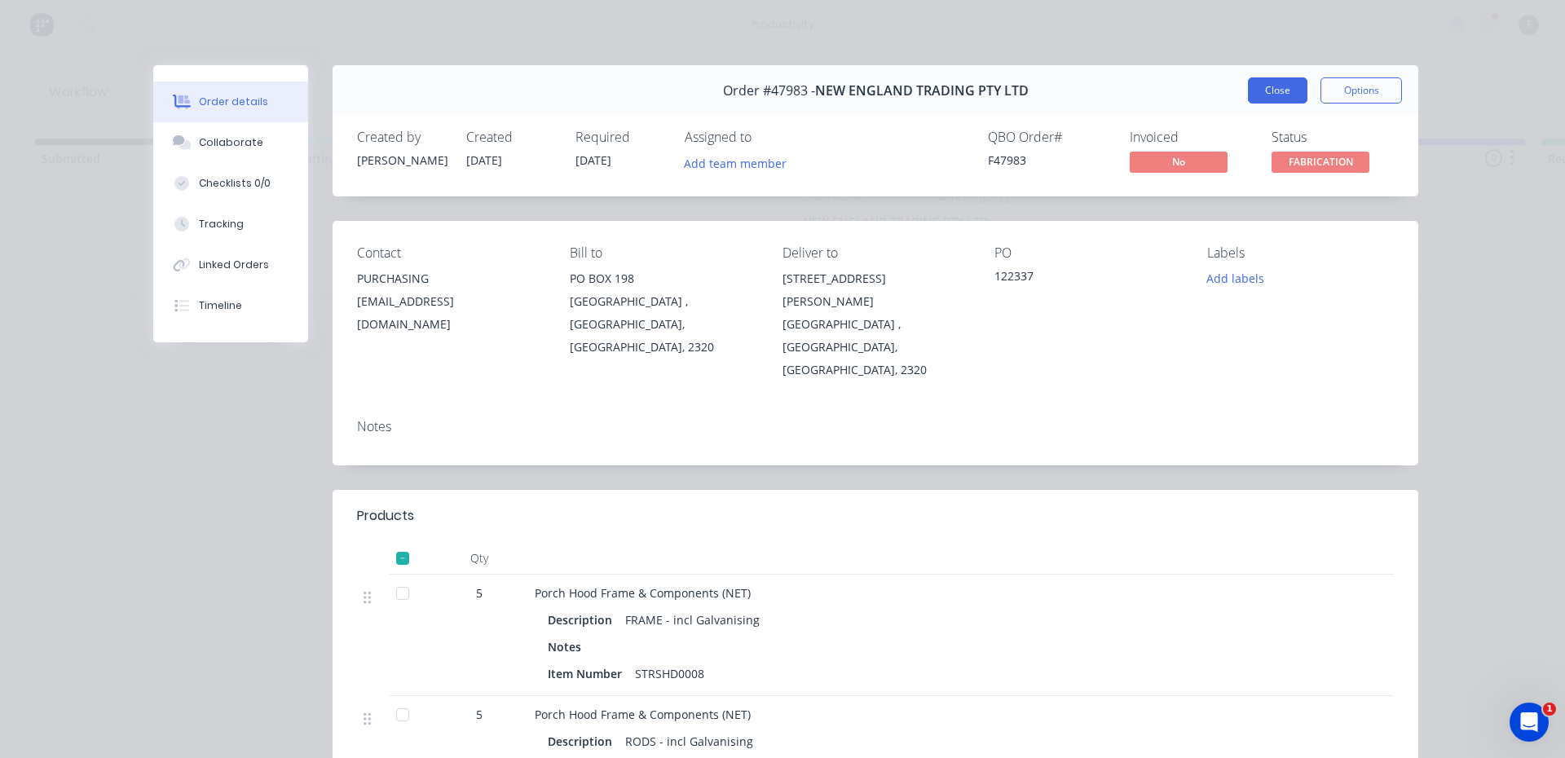
click at [1250, 93] on button "Close" at bounding box center [1278, 90] width 60 height 26
